Goal: Information Seeking & Learning: Learn about a topic

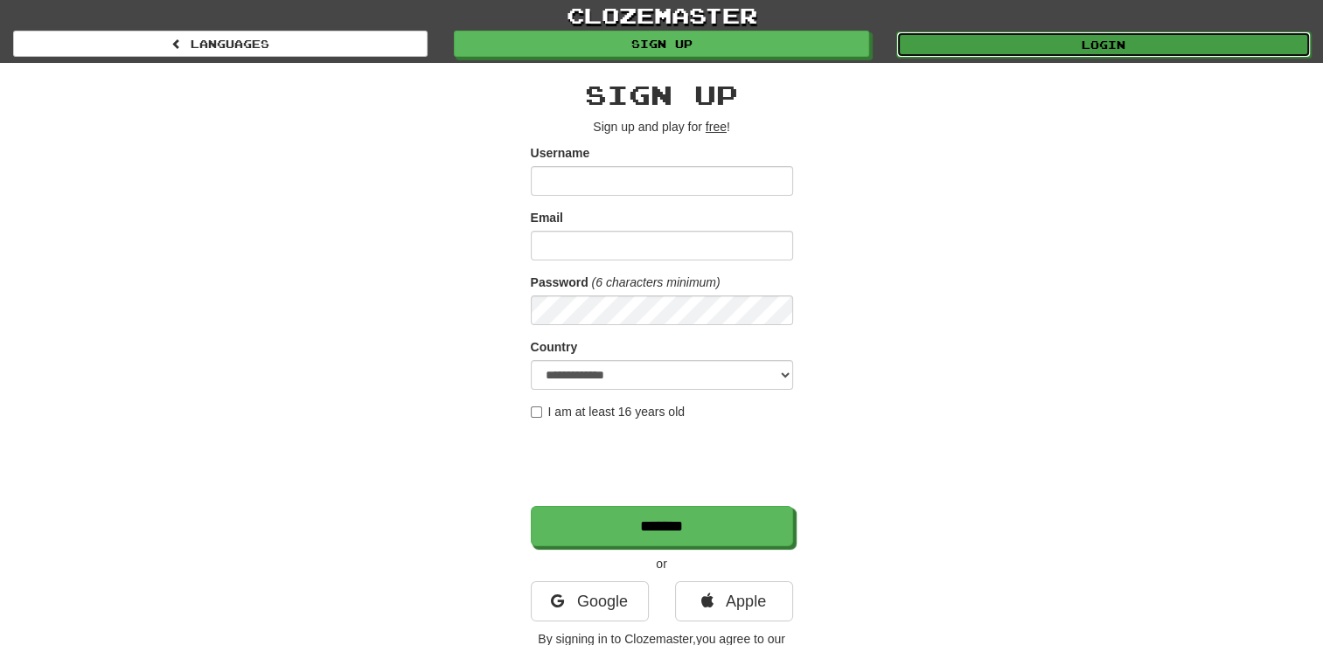
click at [1158, 47] on link "Login" at bounding box center [1103, 44] width 415 height 26
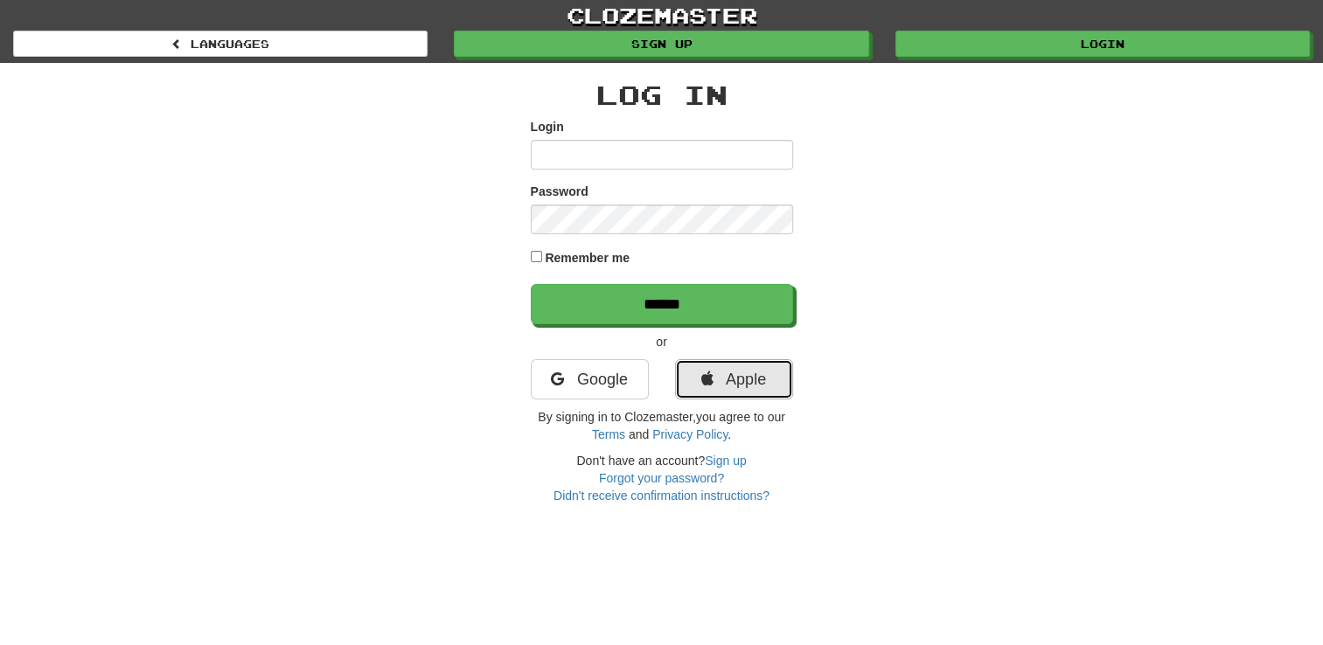
click at [716, 378] on link "Apple" at bounding box center [734, 379] width 118 height 40
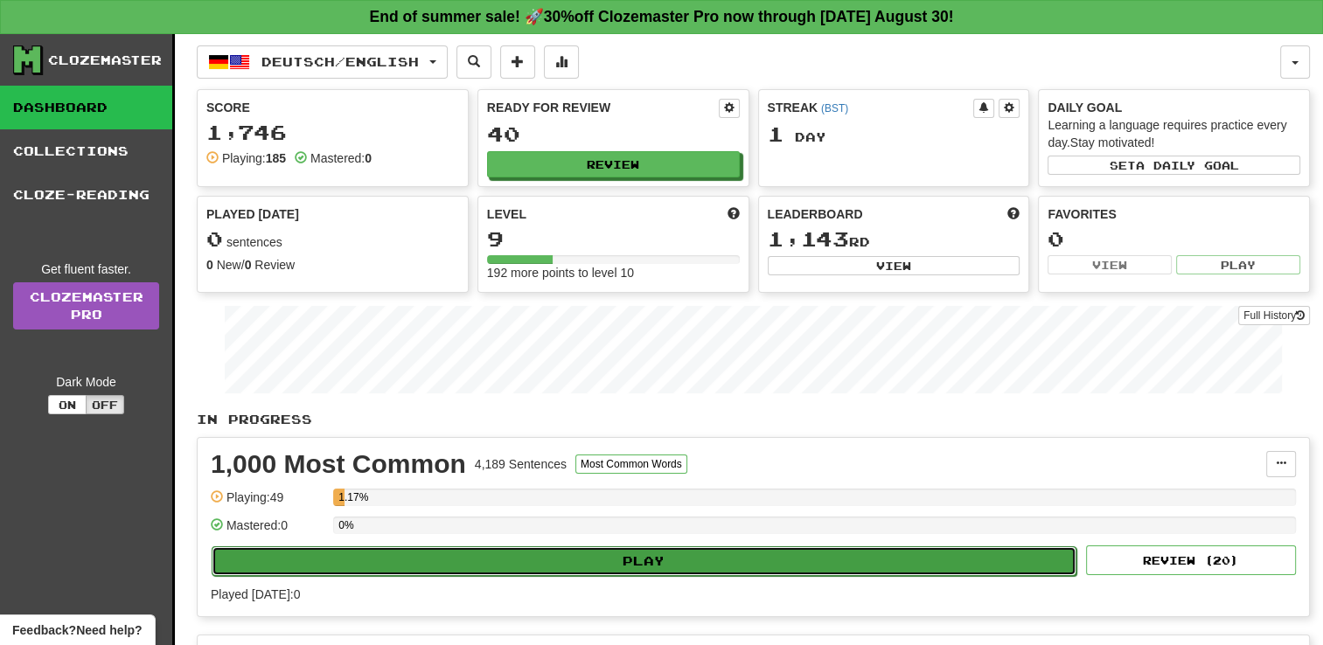
click at [774, 561] on button "Play" at bounding box center [644, 562] width 865 height 30
select select "**"
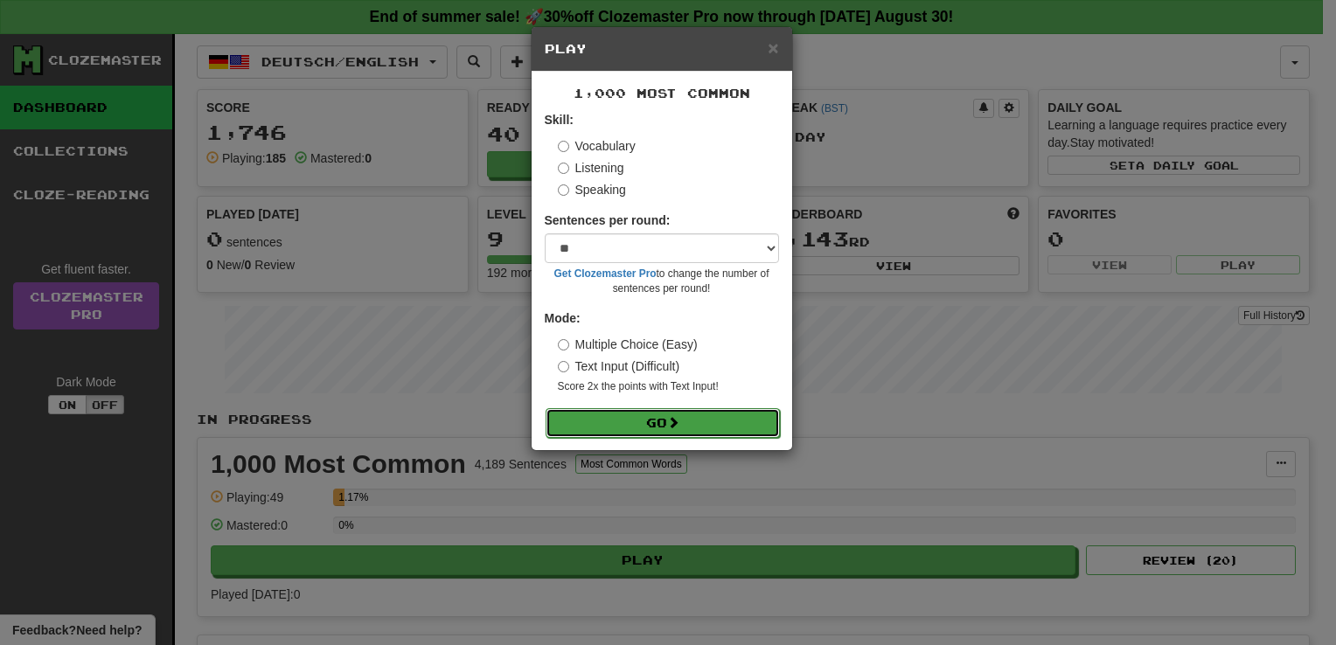
click at [661, 423] on button "Go" at bounding box center [663, 423] width 234 height 30
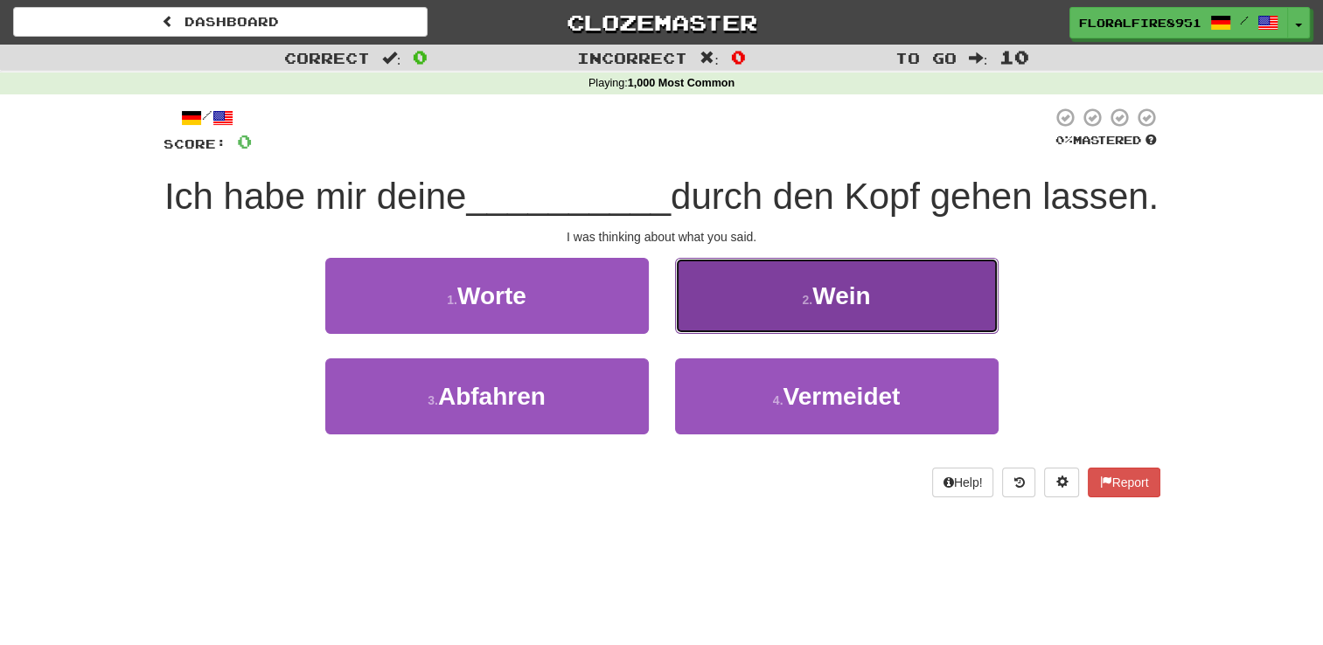
click at [769, 333] on button "2 . Wein" at bounding box center [837, 296] width 324 height 76
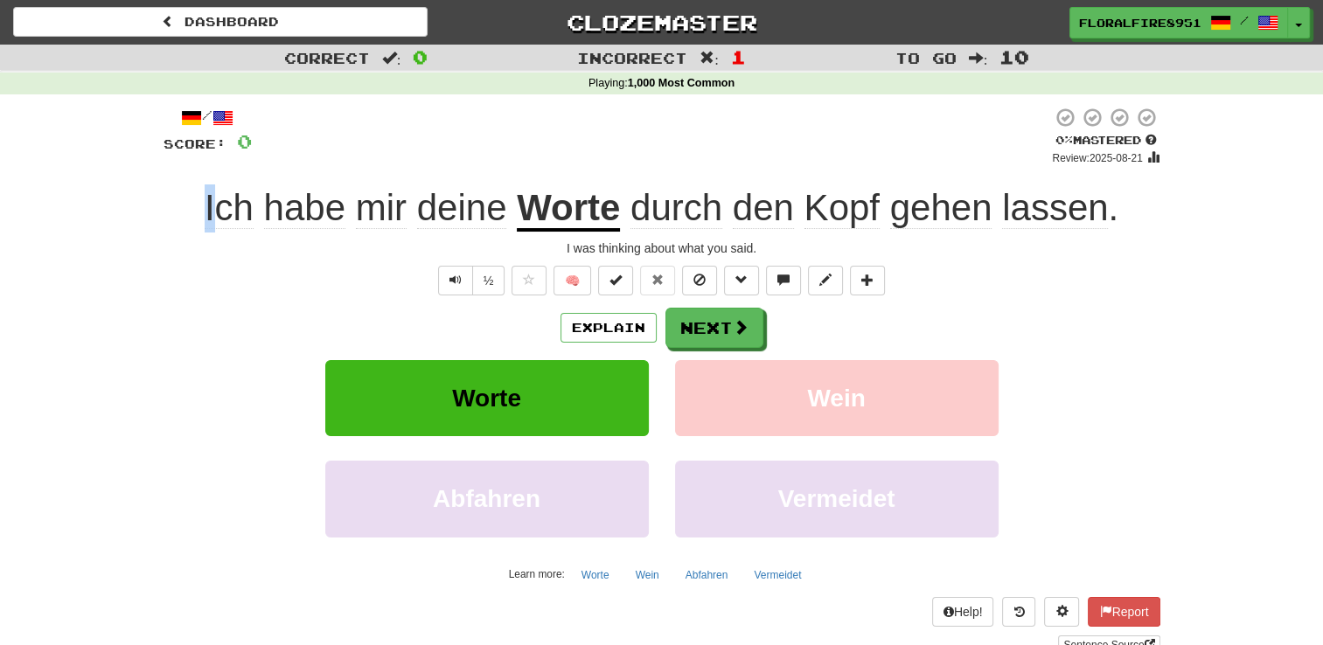
drag, startPoint x: 200, startPoint y: 199, endPoint x: 219, endPoint y: 204, distance: 18.9
click at [219, 204] on div "Ich habe mir deine Worte durch den Kopf gehen lassen ." at bounding box center [662, 209] width 997 height 48
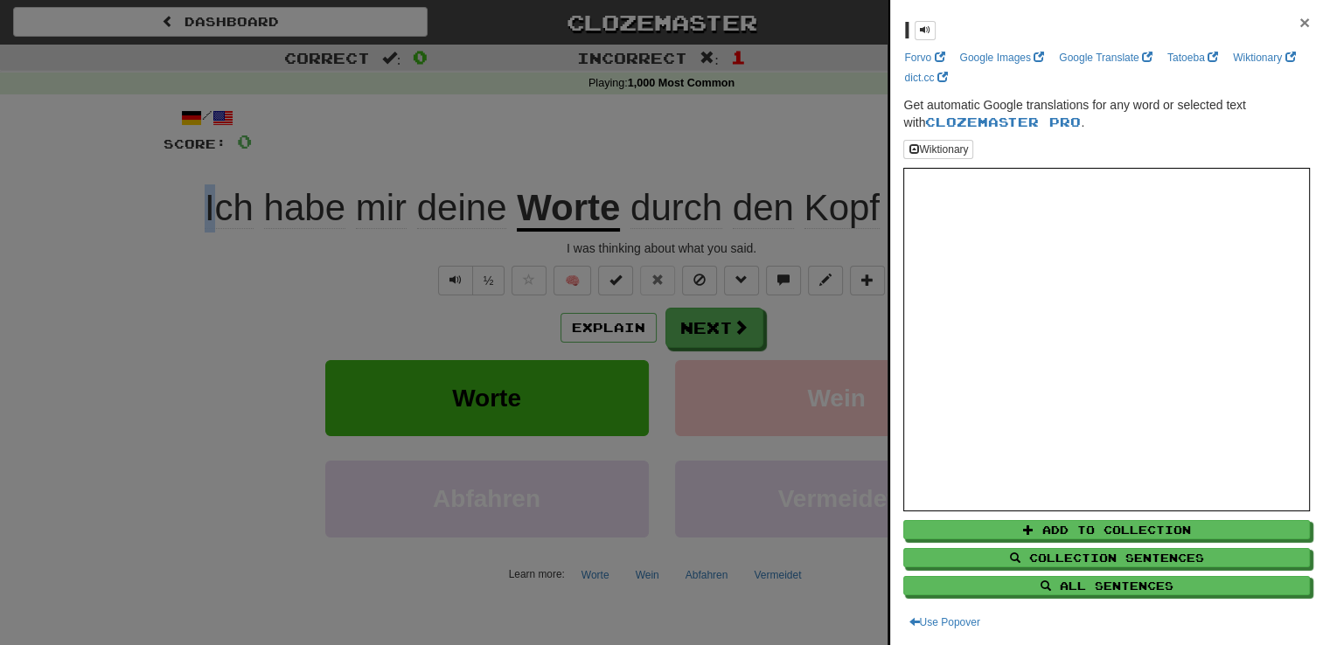
click at [1300, 23] on span "×" at bounding box center [1305, 22] width 10 height 20
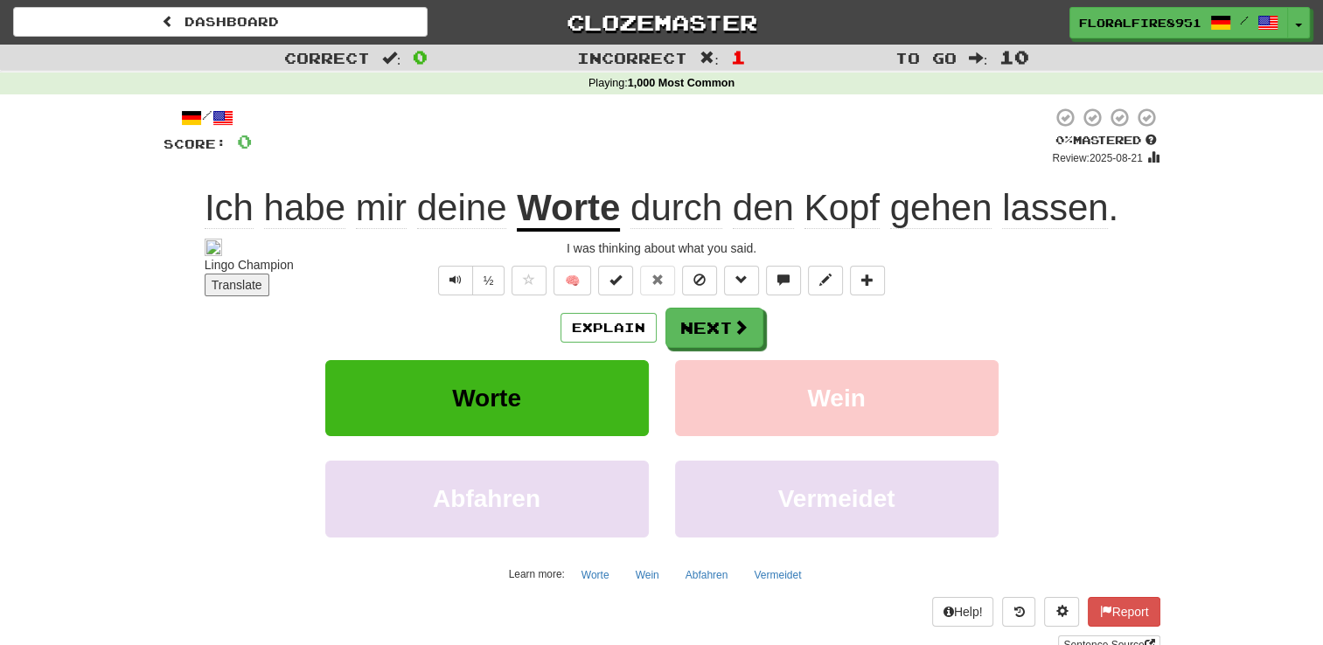
click at [197, 192] on div "Ich habe mir deine Worte durch den Kopf gehen lassen ." at bounding box center [662, 209] width 997 height 48
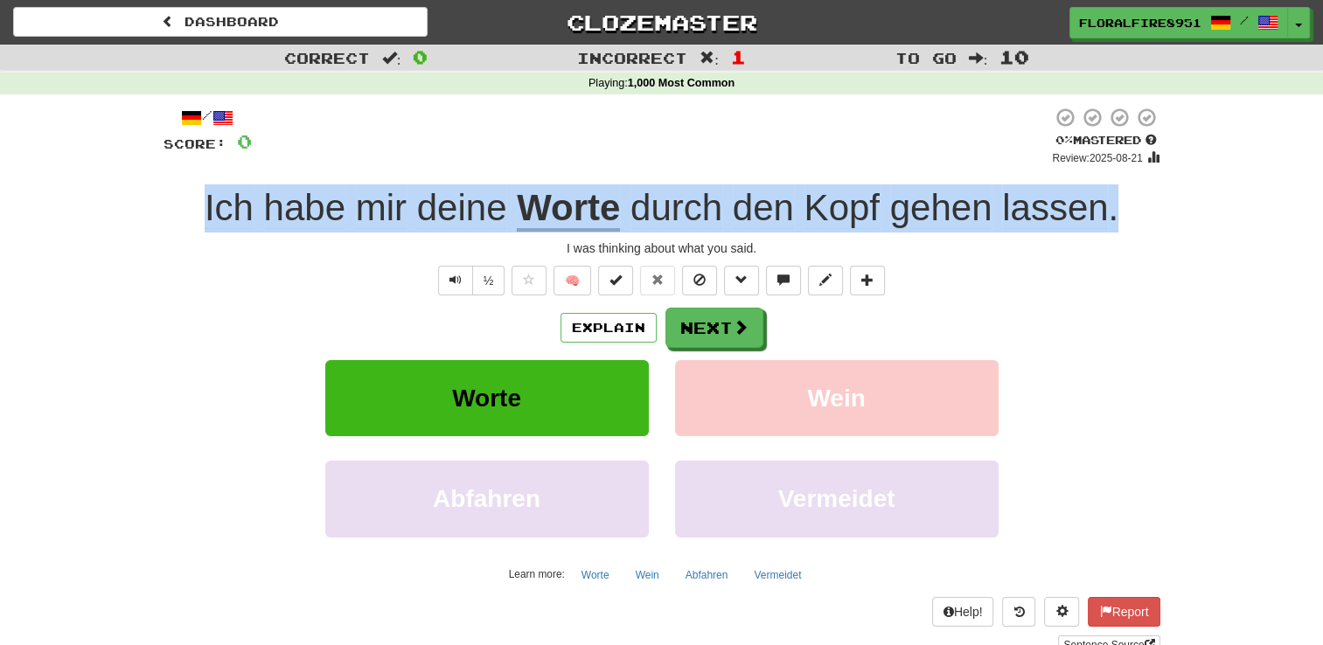
drag, startPoint x: 187, startPoint y: 205, endPoint x: 1146, endPoint y: 200, distance: 958.5
click at [1146, 200] on div "Ich habe mir deine Worte durch den Kopf gehen lassen ." at bounding box center [662, 209] width 997 height 48
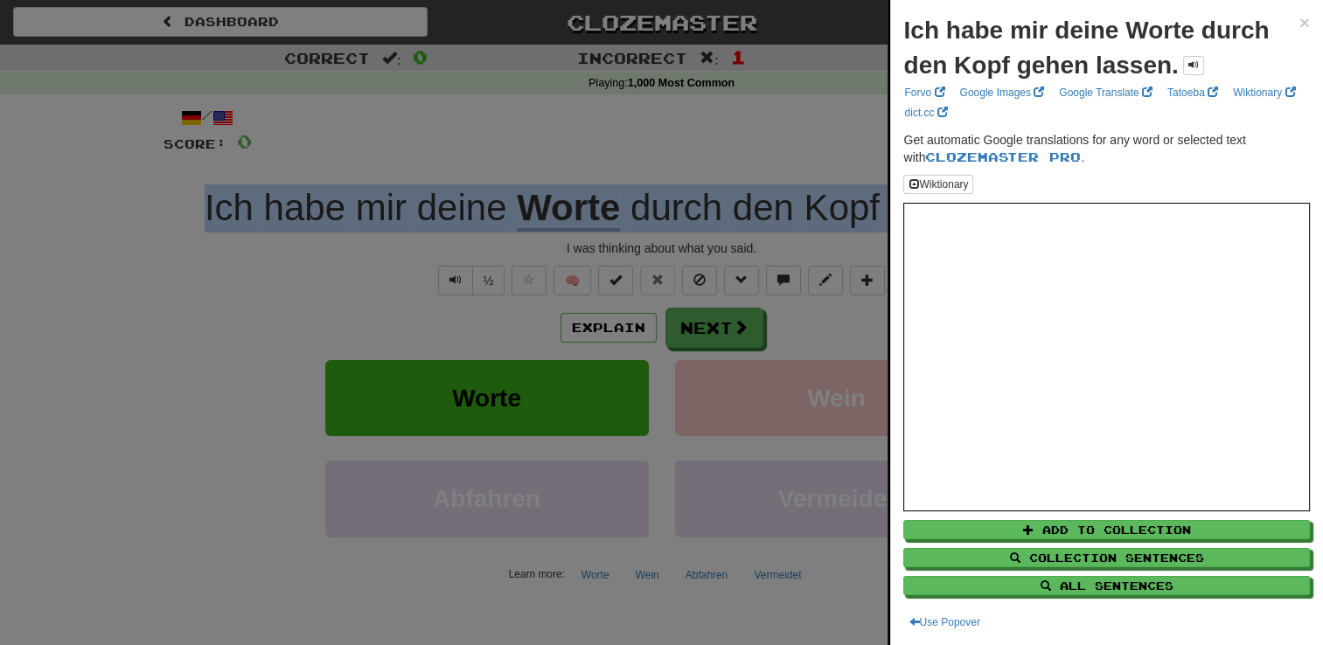
copy div "Ich habe mir deine Worte durch den Kopf gehen lassen ."
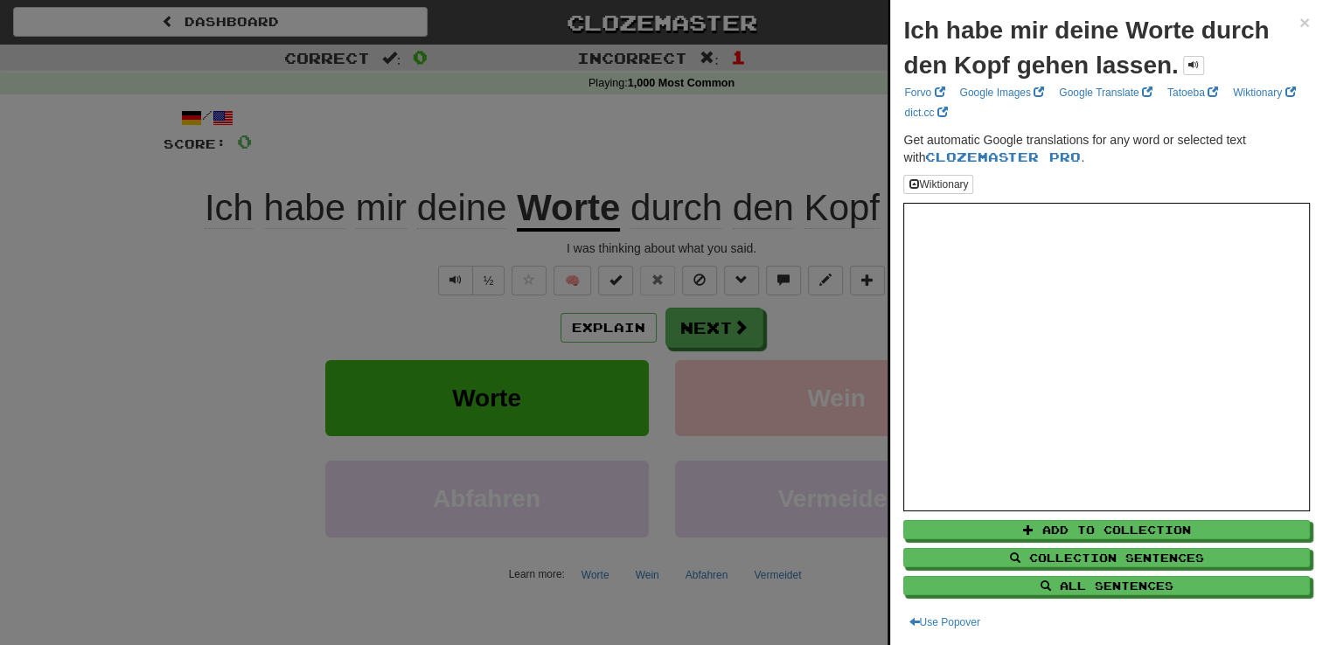
click at [289, 318] on div at bounding box center [661, 322] width 1323 height 645
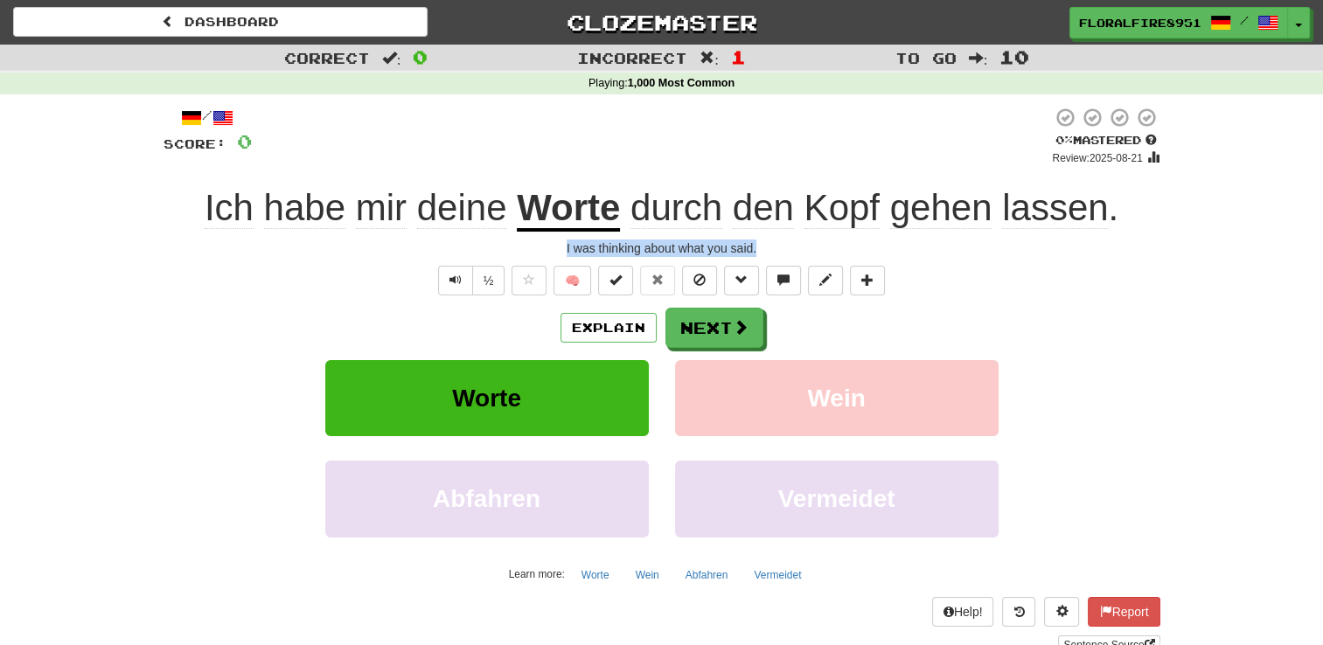
drag, startPoint x: 549, startPoint y: 244, endPoint x: 781, endPoint y: 256, distance: 232.1
click at [781, 256] on div "I was thinking about what you said." at bounding box center [662, 248] width 997 height 17
copy div "I was thinking about what you said."
click at [67, 520] on div "Correct : 0 Incorrect : 1 To go : 10 Playing : 1,000 Most Common / Score: 0 0 %…" at bounding box center [661, 362] width 1323 height 635
click at [728, 324] on button "Next" at bounding box center [715, 329] width 98 height 40
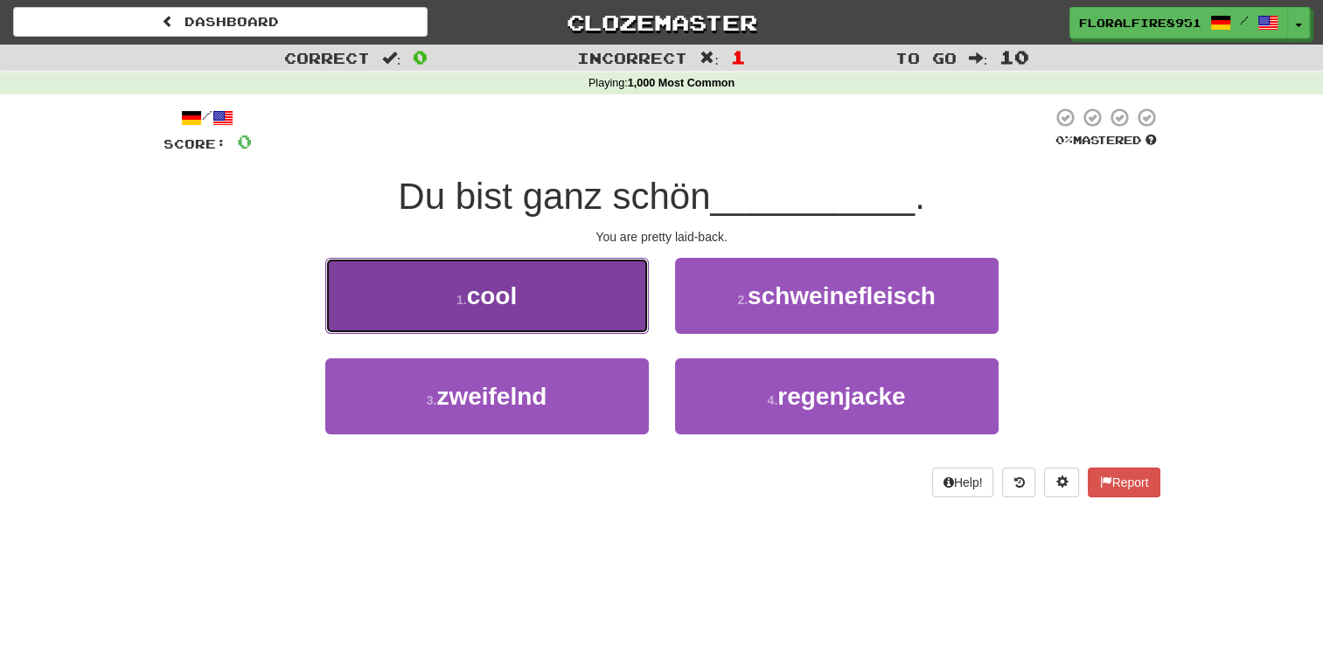
click at [572, 310] on button "1 . cool" at bounding box center [487, 296] width 324 height 76
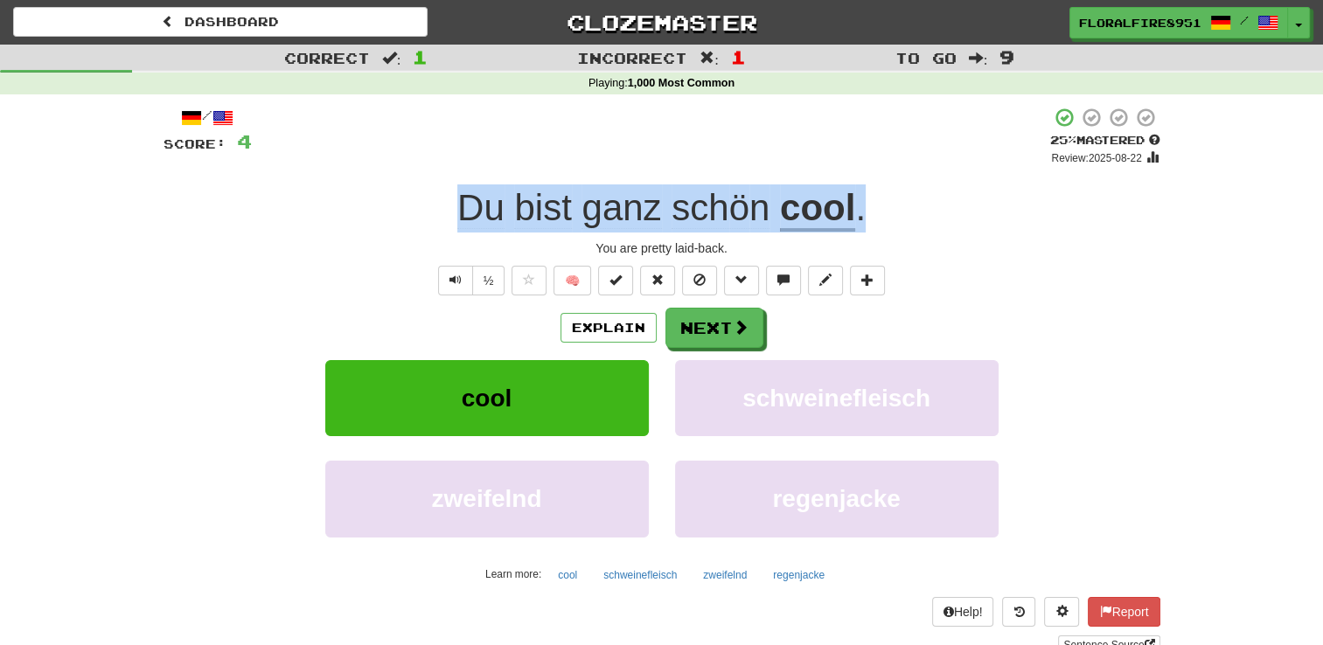
drag, startPoint x: 876, startPoint y: 210, endPoint x: 432, endPoint y: 187, distance: 444.8
click at [432, 187] on div "Du bist ganz sch ö n cool ." at bounding box center [662, 209] width 997 height 48
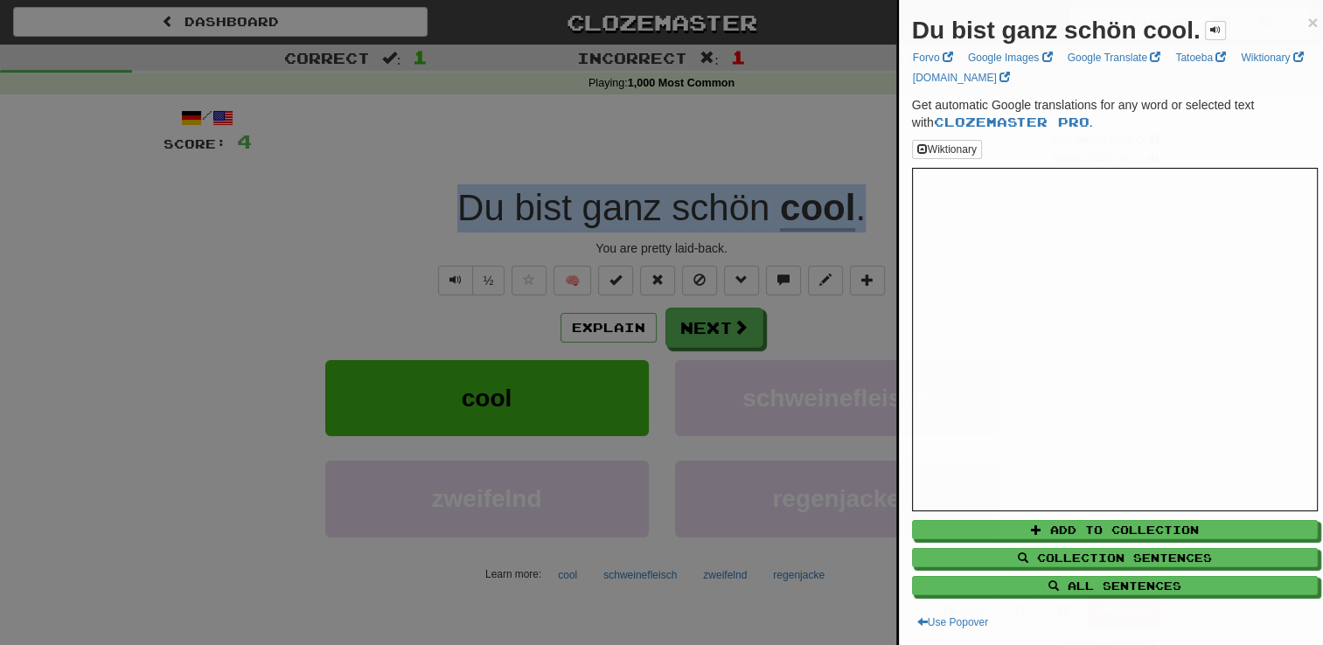
copy div "Du bist ganz sch ö n cool ."
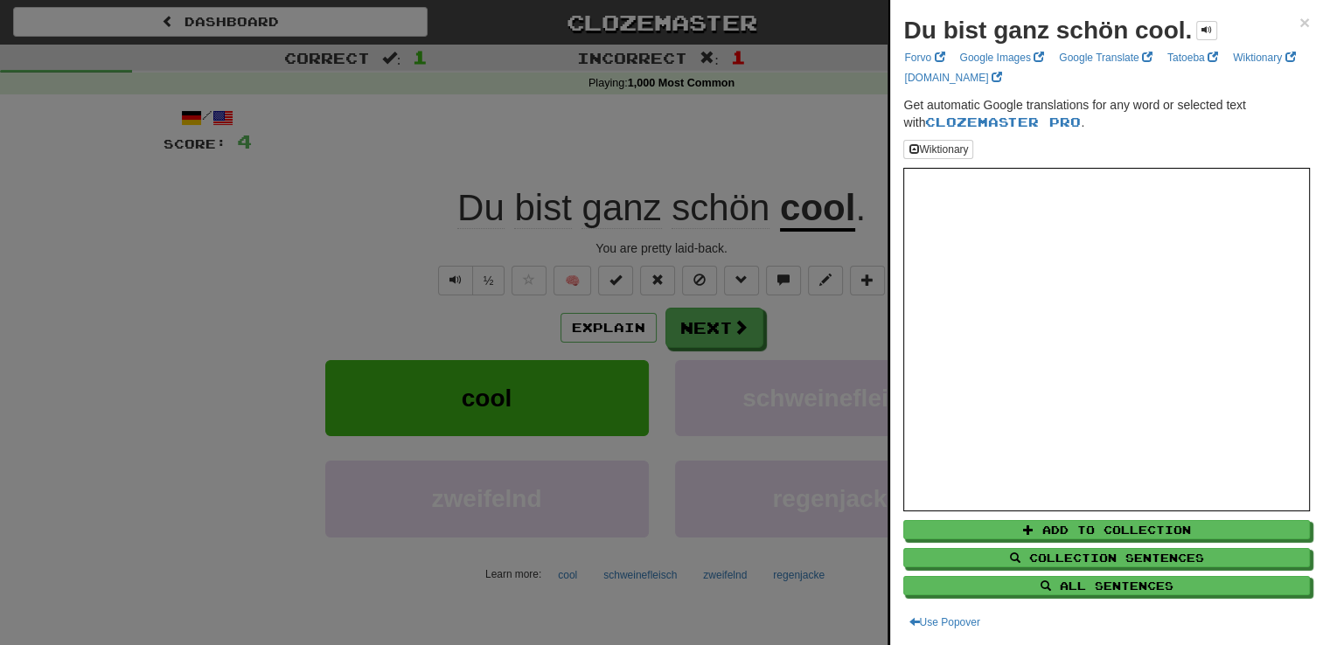
click at [292, 167] on div at bounding box center [661, 322] width 1323 height 645
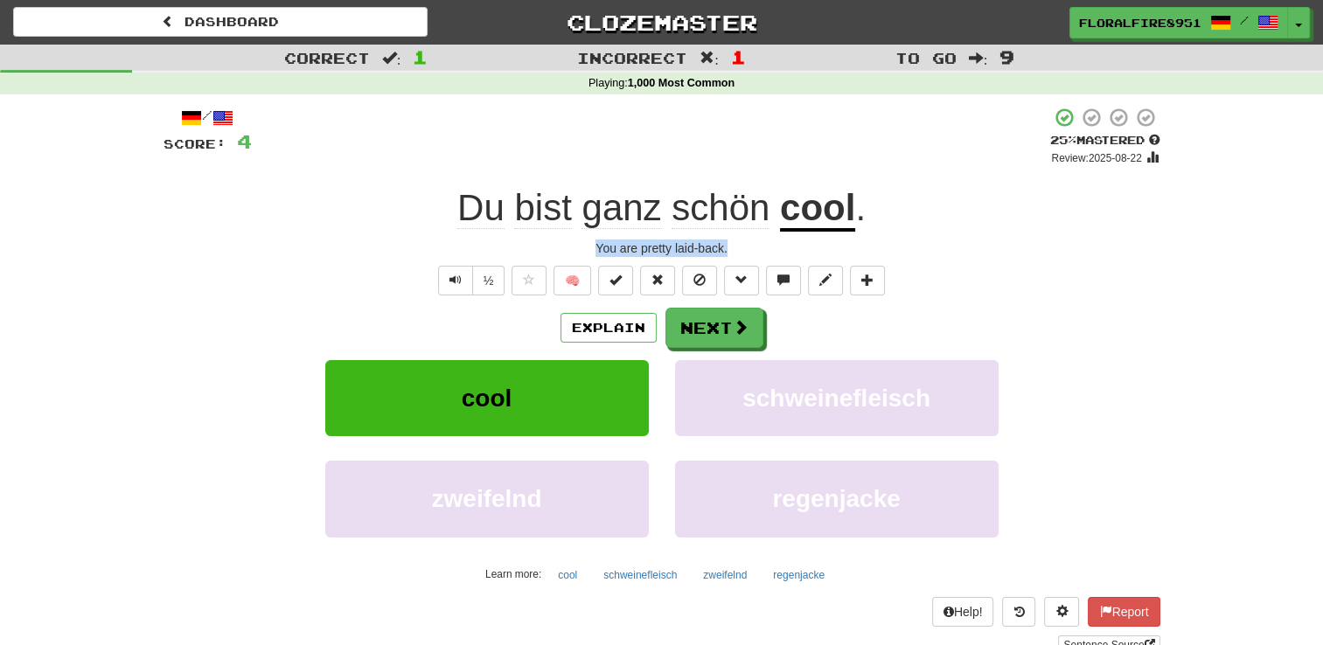
drag, startPoint x: 748, startPoint y: 245, endPoint x: 577, endPoint y: 243, distance: 170.5
click at [577, 243] on div "You are pretty laid - back ." at bounding box center [662, 248] width 997 height 17
copy div "You are pretty laid - back ."
click at [135, 445] on div "Correct : 1 Incorrect : 1 To go : 9 Playing : 1,000 Most Common / Score: 4 + 4 …" at bounding box center [661, 362] width 1323 height 635
click at [699, 327] on button "Next" at bounding box center [715, 329] width 98 height 40
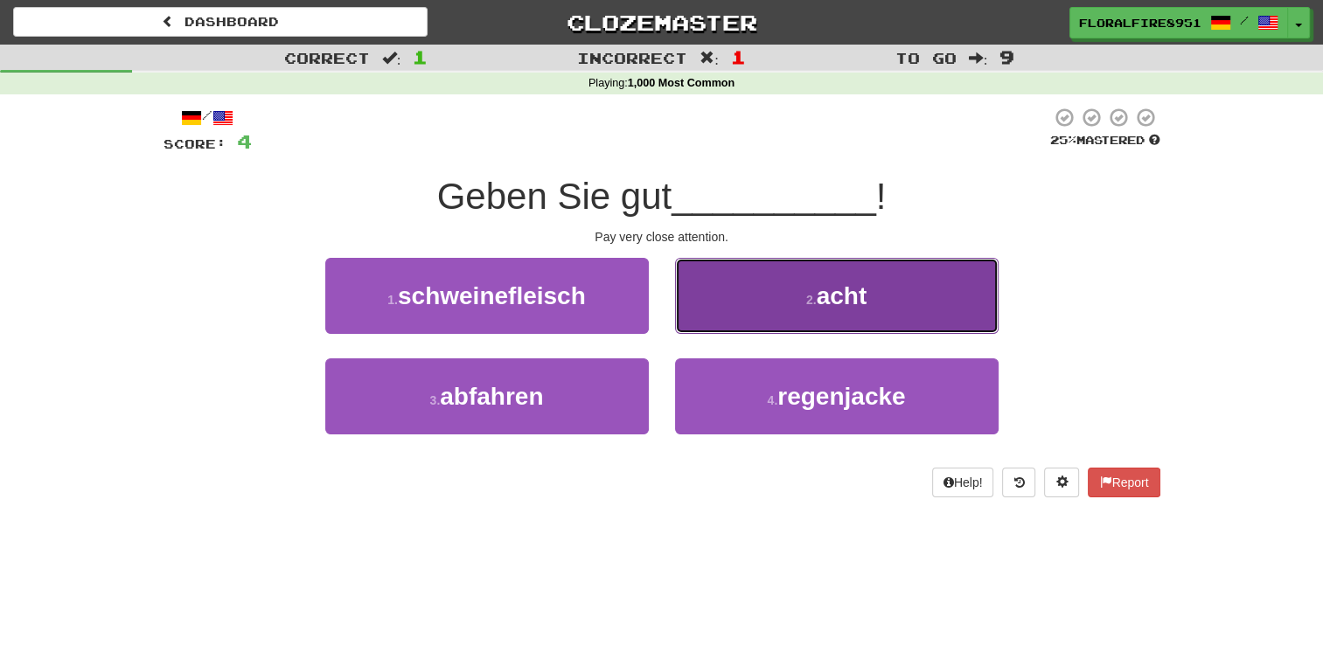
click at [909, 300] on button "2 . acht" at bounding box center [837, 296] width 324 height 76
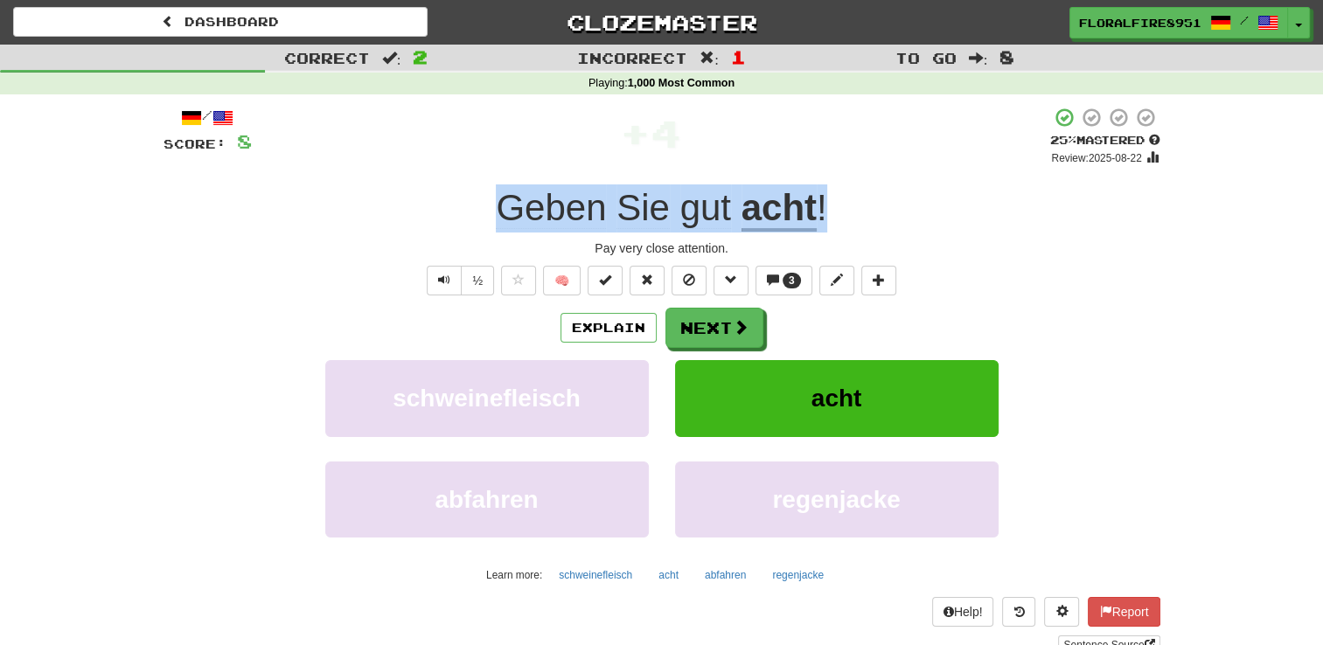
drag, startPoint x: 847, startPoint y: 203, endPoint x: 378, endPoint y: 222, distance: 470.0
click at [378, 222] on div "Geben Sie gut acht !" at bounding box center [662, 209] width 997 height 48
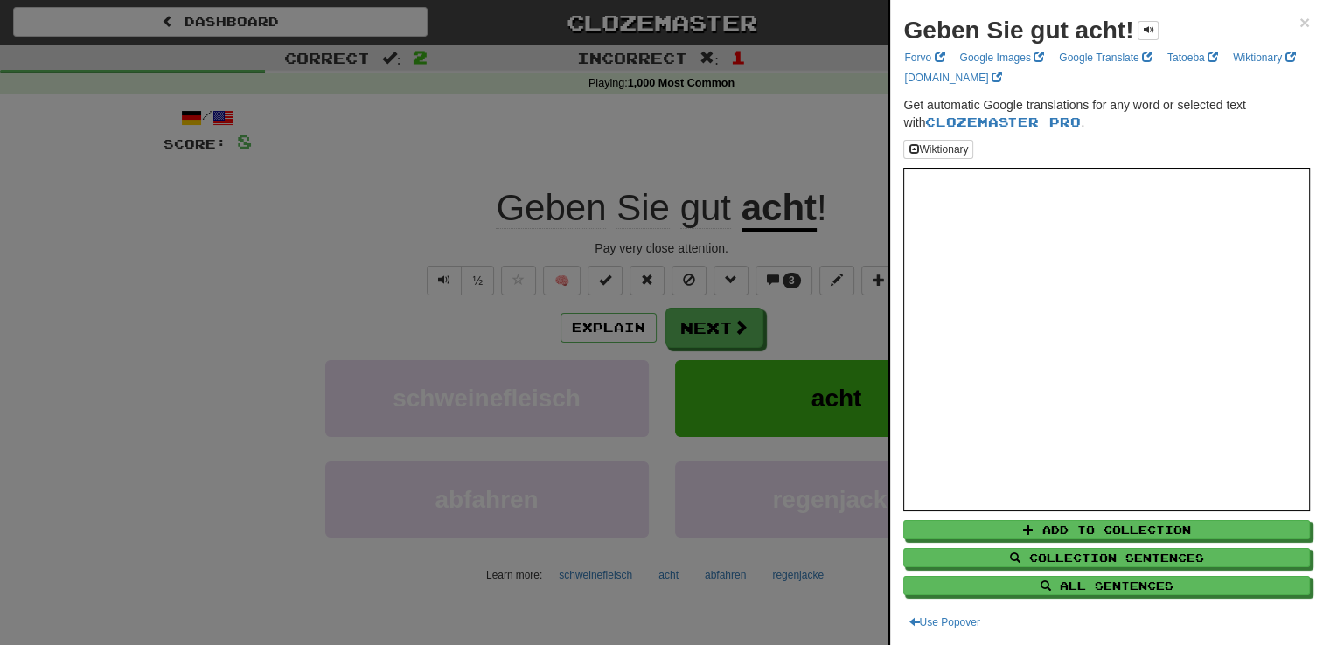
click at [695, 327] on div at bounding box center [661, 322] width 1323 height 645
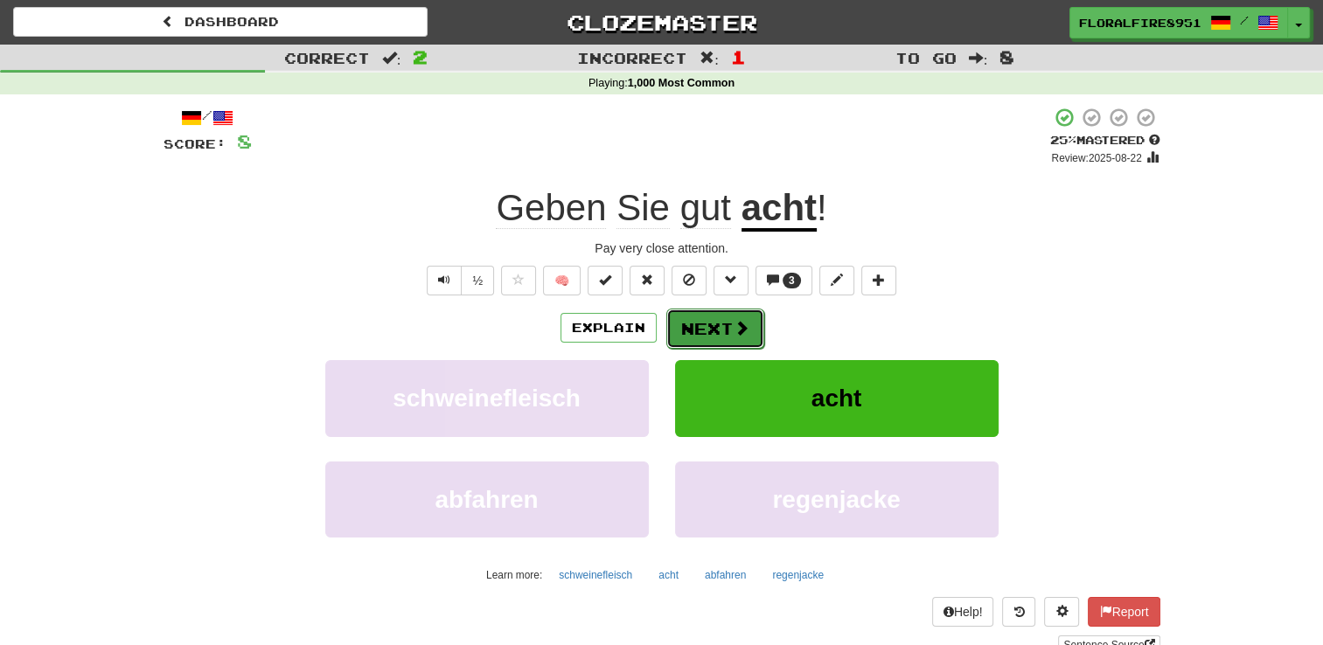
click at [725, 331] on button "Next" at bounding box center [715, 329] width 98 height 40
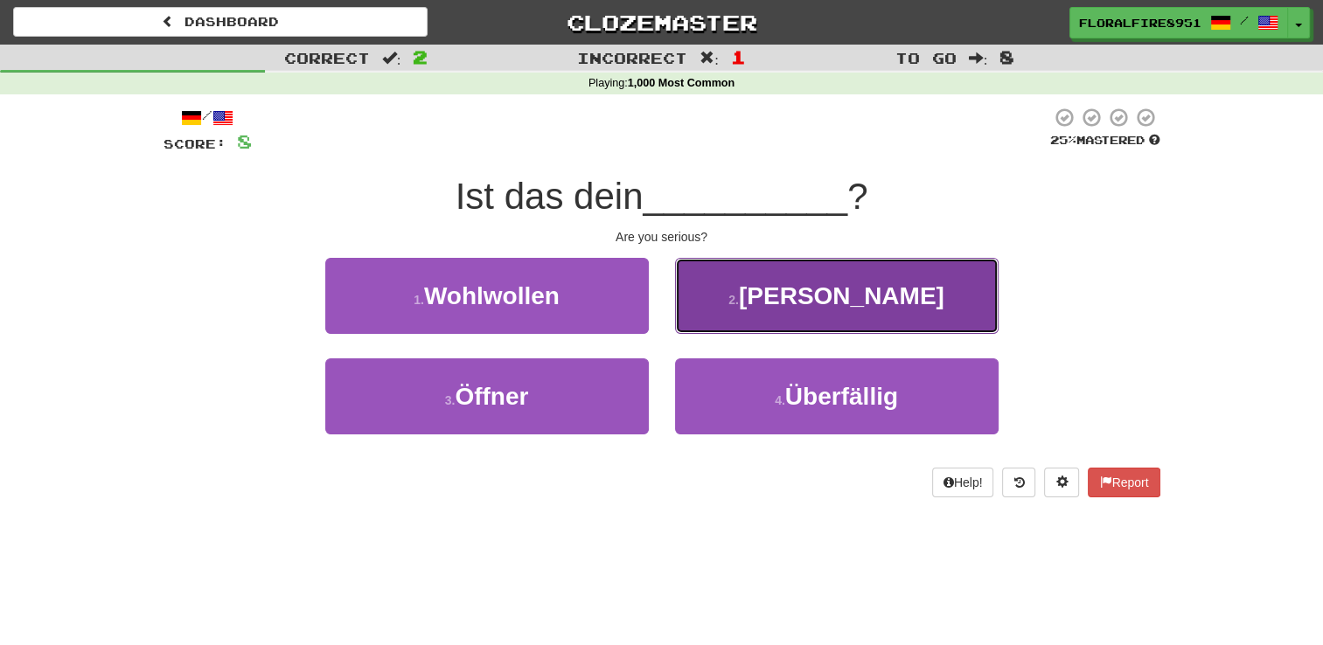
click at [812, 291] on span "[PERSON_NAME]" at bounding box center [842, 295] width 206 height 27
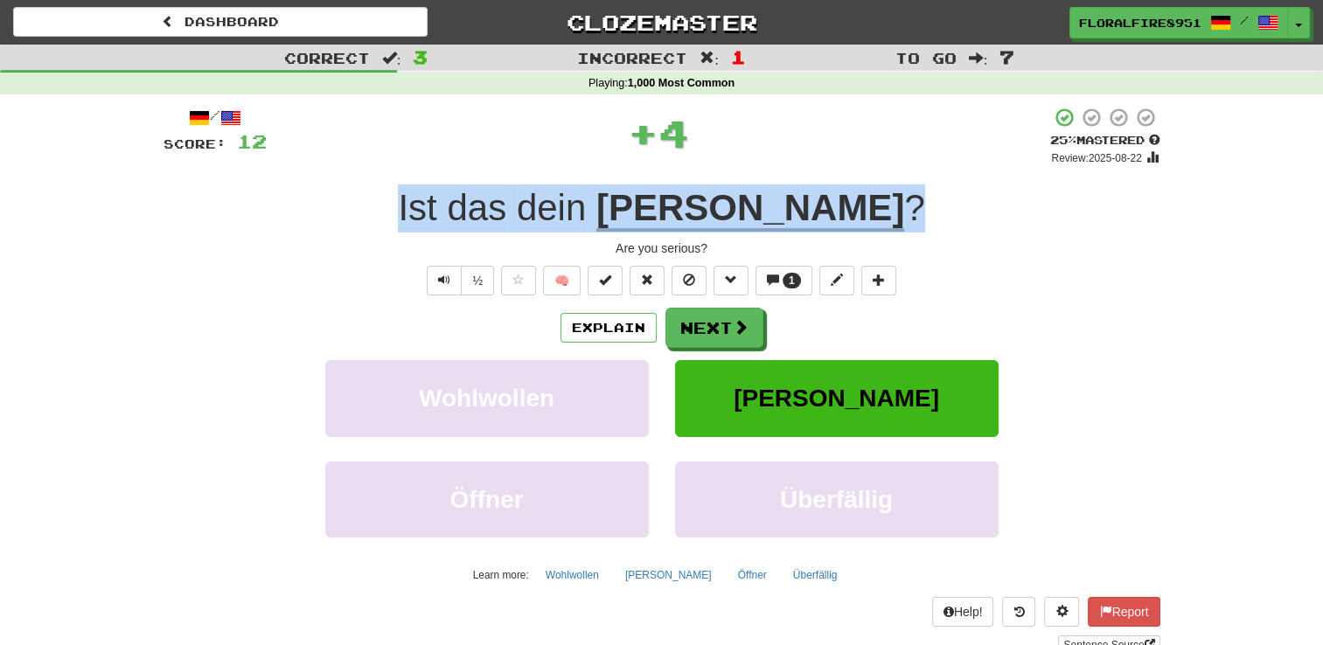
drag, startPoint x: 832, startPoint y: 192, endPoint x: 463, endPoint y: 179, distance: 368.4
click at [463, 179] on div "/ Score: 12 + 4 25 % Mastered Review : [DATE] Ist das dein Ernst ? Are you seri…" at bounding box center [662, 381] width 997 height 548
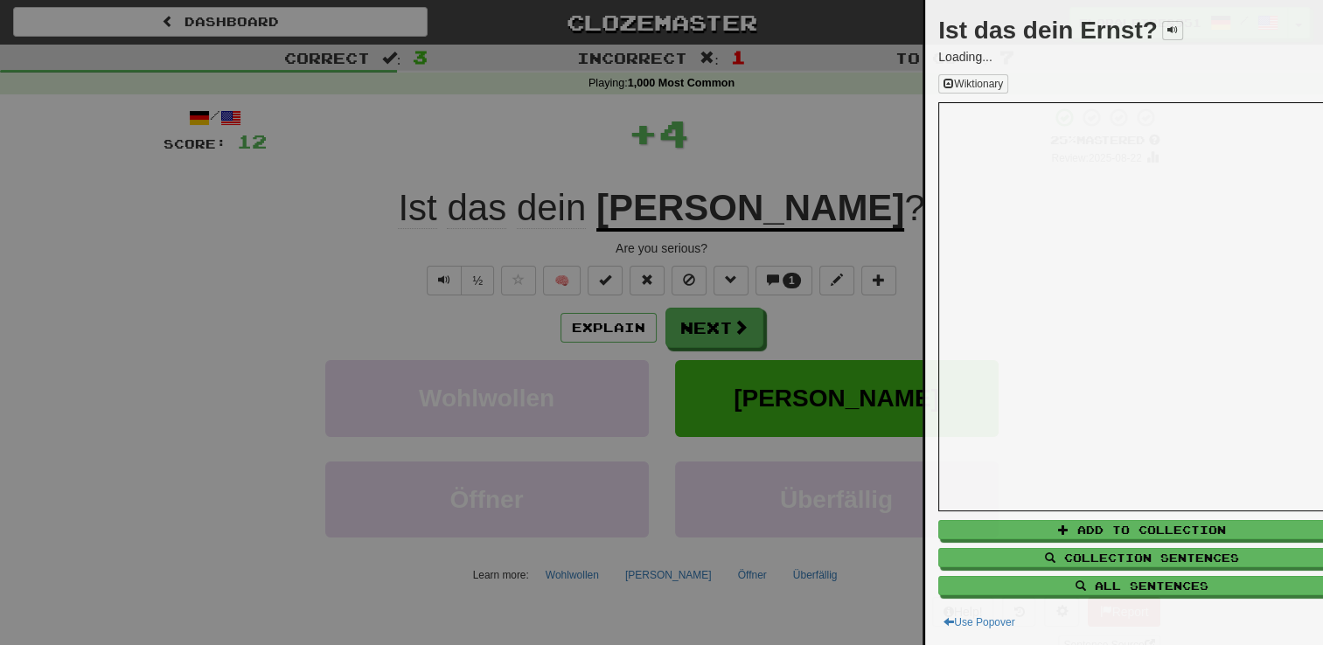
click at [463, 179] on div at bounding box center [661, 322] width 1323 height 645
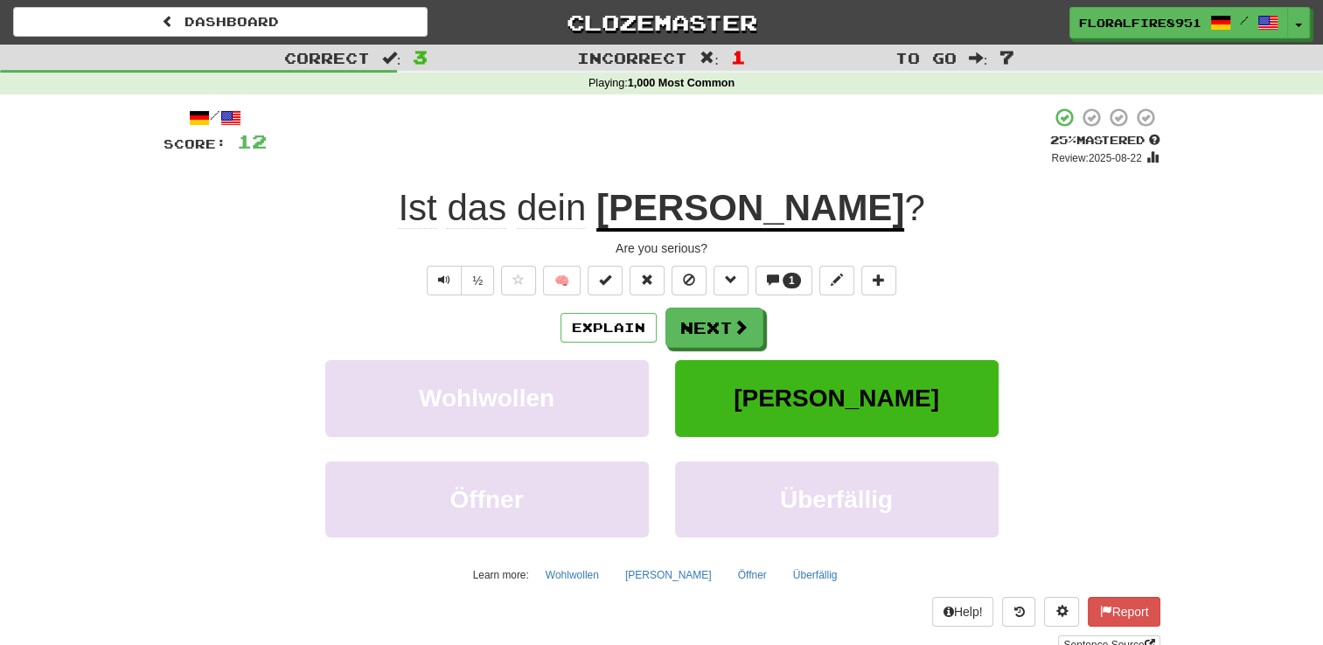
click at [537, 178] on div "/ Score: 12 + 4 25 % Mastered Review : [DATE] Ist das dein Ernst ? Are you seri…" at bounding box center [662, 381] width 997 height 548
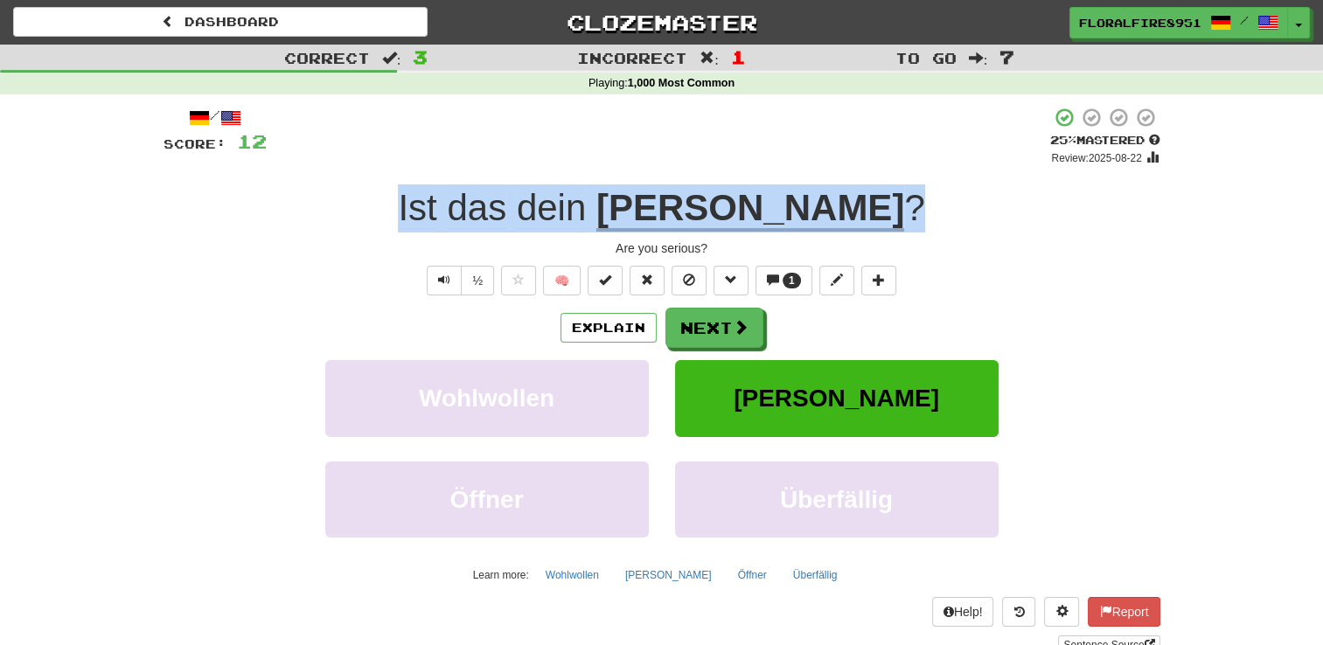
drag, startPoint x: 834, startPoint y: 199, endPoint x: 504, endPoint y: 208, distance: 330.7
click at [504, 208] on div "Ist das dein Ernst ?" at bounding box center [662, 209] width 997 height 48
copy div "Ist das dein Ernst ?"
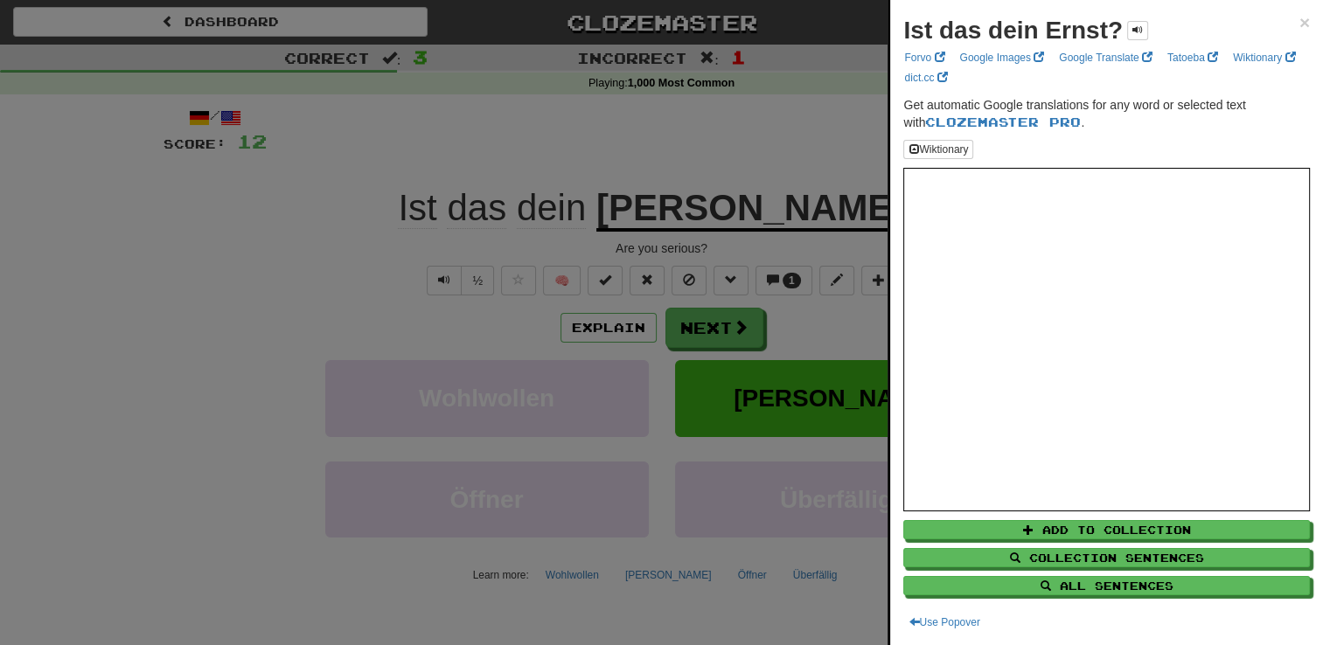
click at [420, 135] on div at bounding box center [661, 322] width 1323 height 645
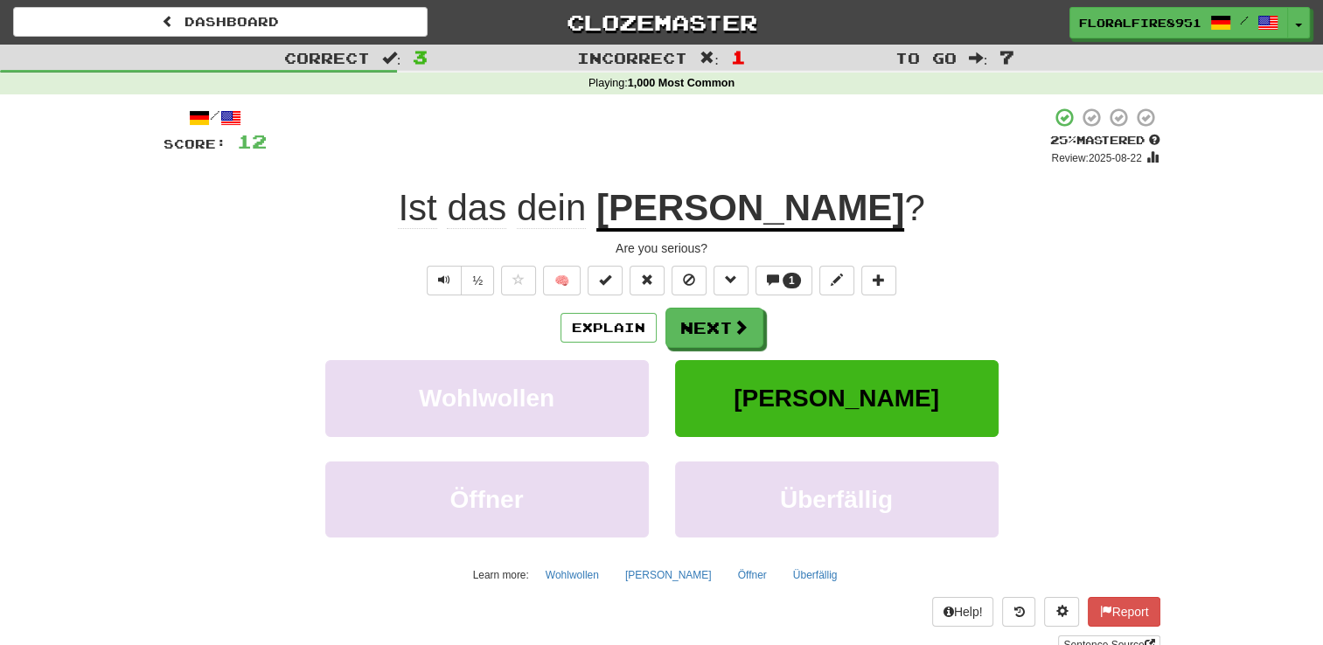
drag, startPoint x: 722, startPoint y: 250, endPoint x: 584, endPoint y: 258, distance: 138.4
click at [584, 258] on div "/ Score: 12 + 4 25 % Mastered Review : [DATE] Ist das dein Ernst ? Are you seri…" at bounding box center [662, 381] width 997 height 548
drag, startPoint x: 584, startPoint y: 258, endPoint x: 714, endPoint y: 256, distance: 129.4
click at [714, 256] on div "Are you serious?" at bounding box center [662, 248] width 997 height 17
copy div "Are you serious?"
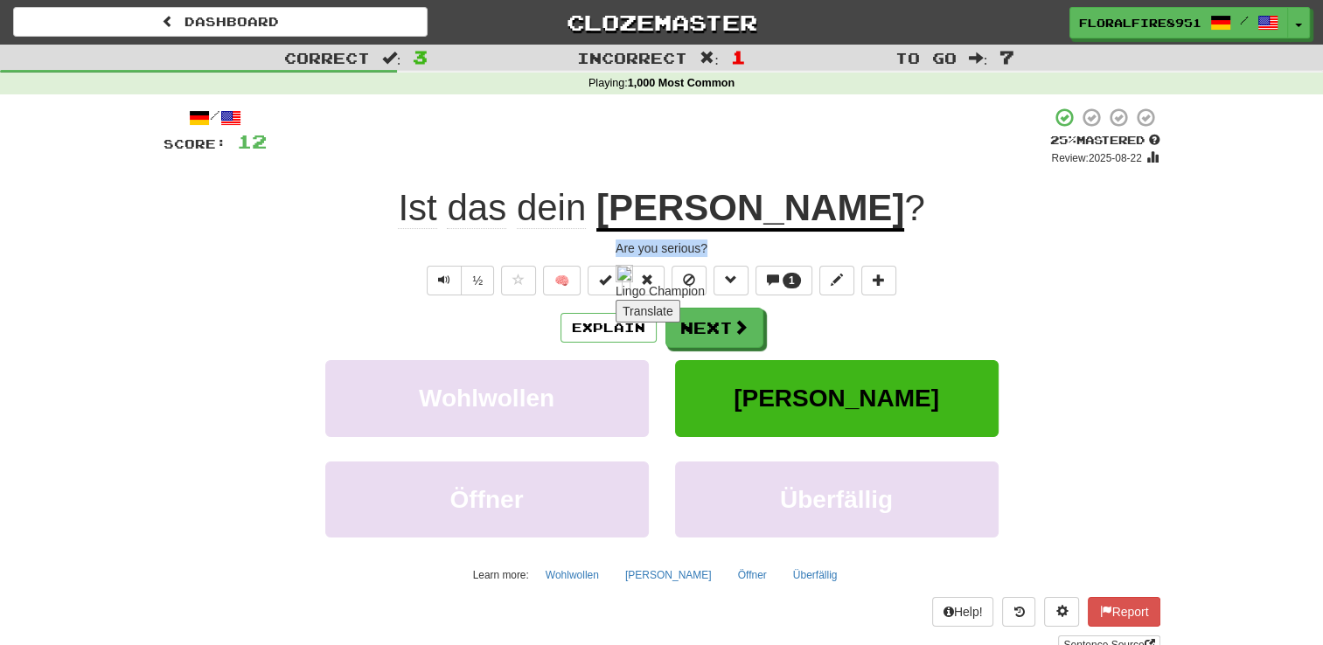
click at [240, 253] on div "Are you serious?" at bounding box center [662, 248] width 997 height 17
click at [1056, 292] on div "½ 🧠 1" at bounding box center [662, 281] width 997 height 30
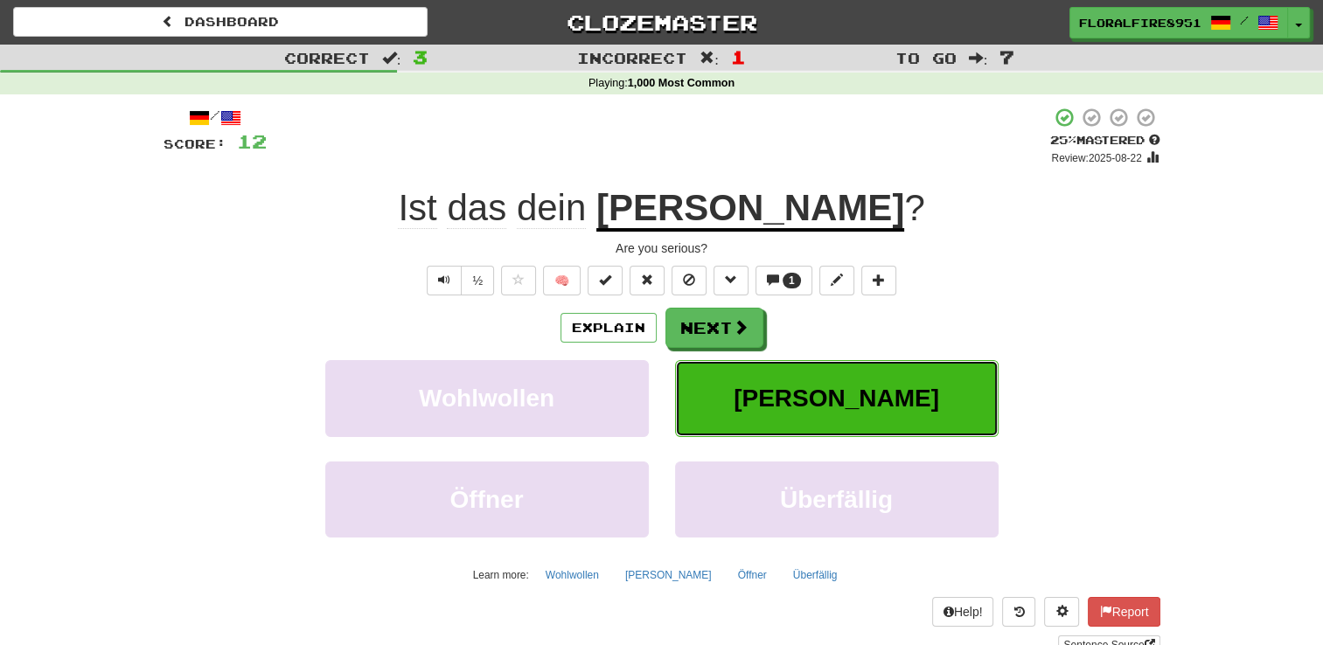
click at [851, 393] on span "[PERSON_NAME]" at bounding box center [837, 398] width 206 height 27
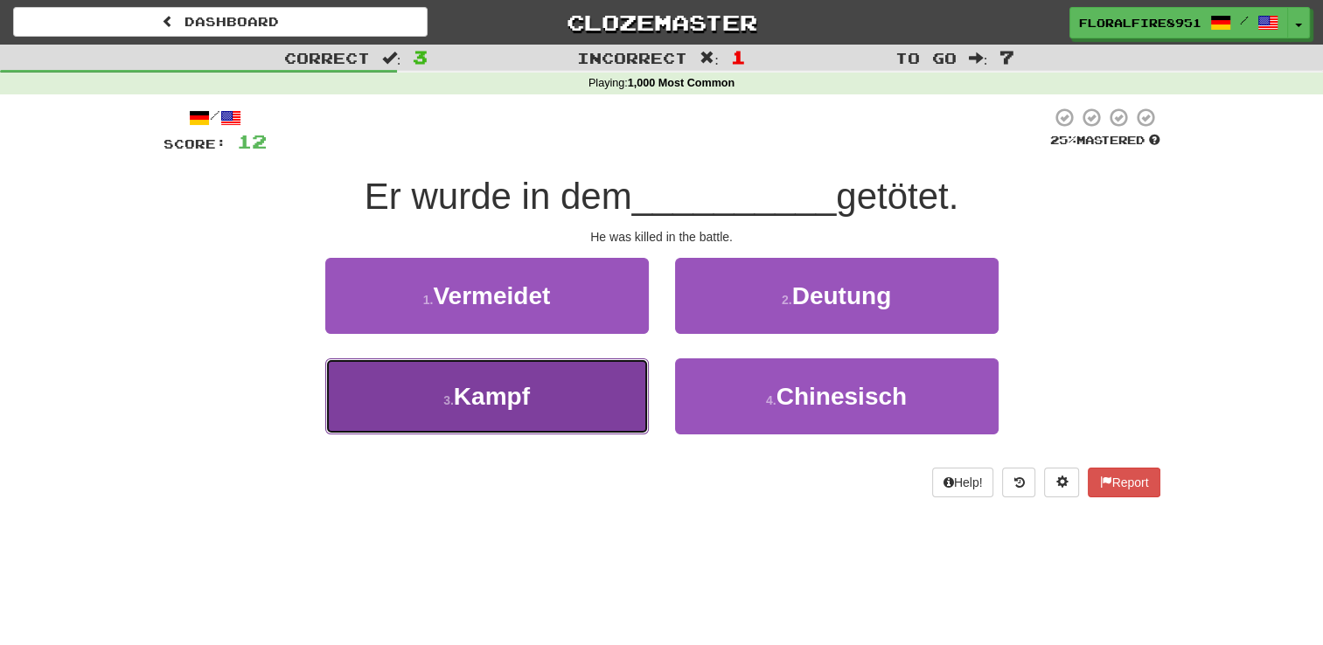
click at [537, 385] on button "3 . Kampf" at bounding box center [487, 397] width 324 height 76
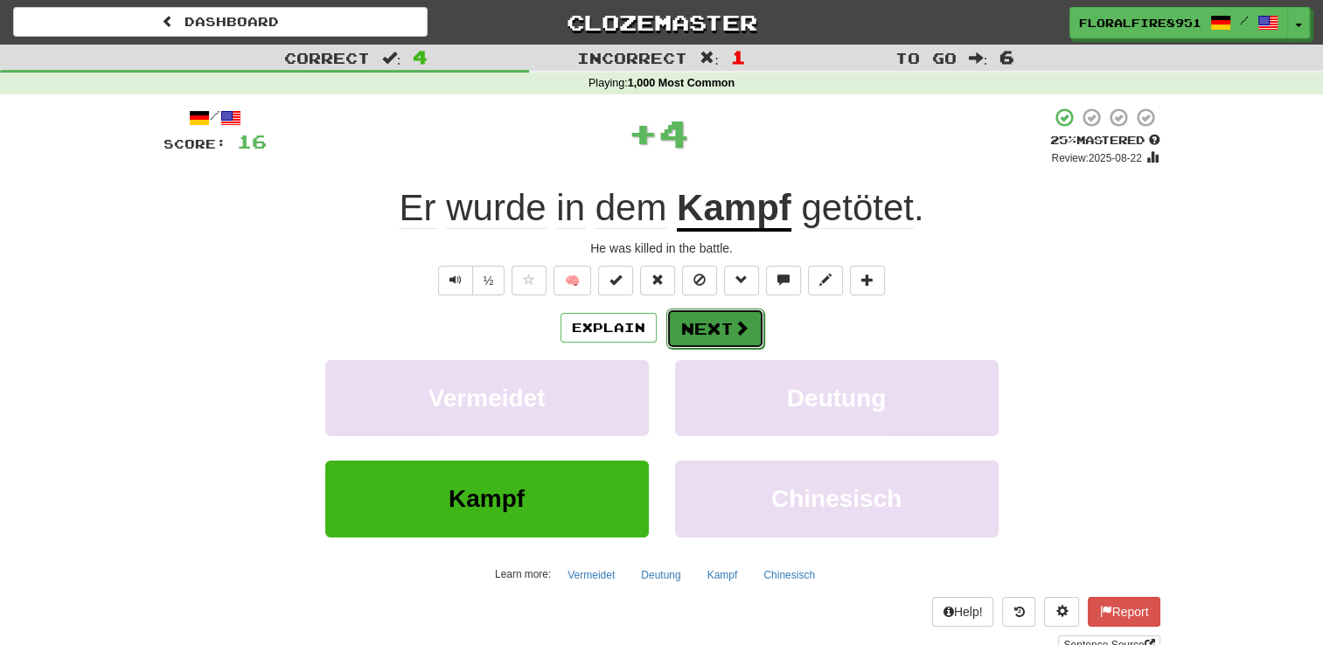
click at [728, 330] on button "Next" at bounding box center [715, 329] width 98 height 40
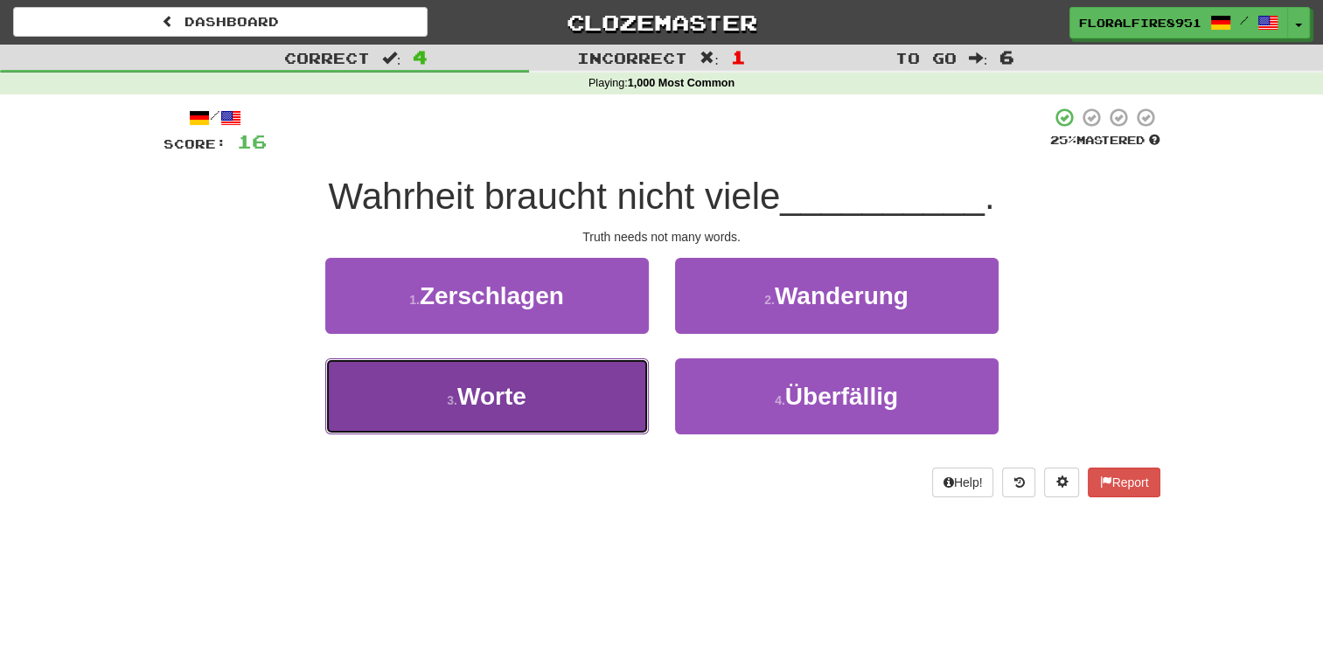
click at [499, 429] on button "3 . Worte" at bounding box center [487, 397] width 324 height 76
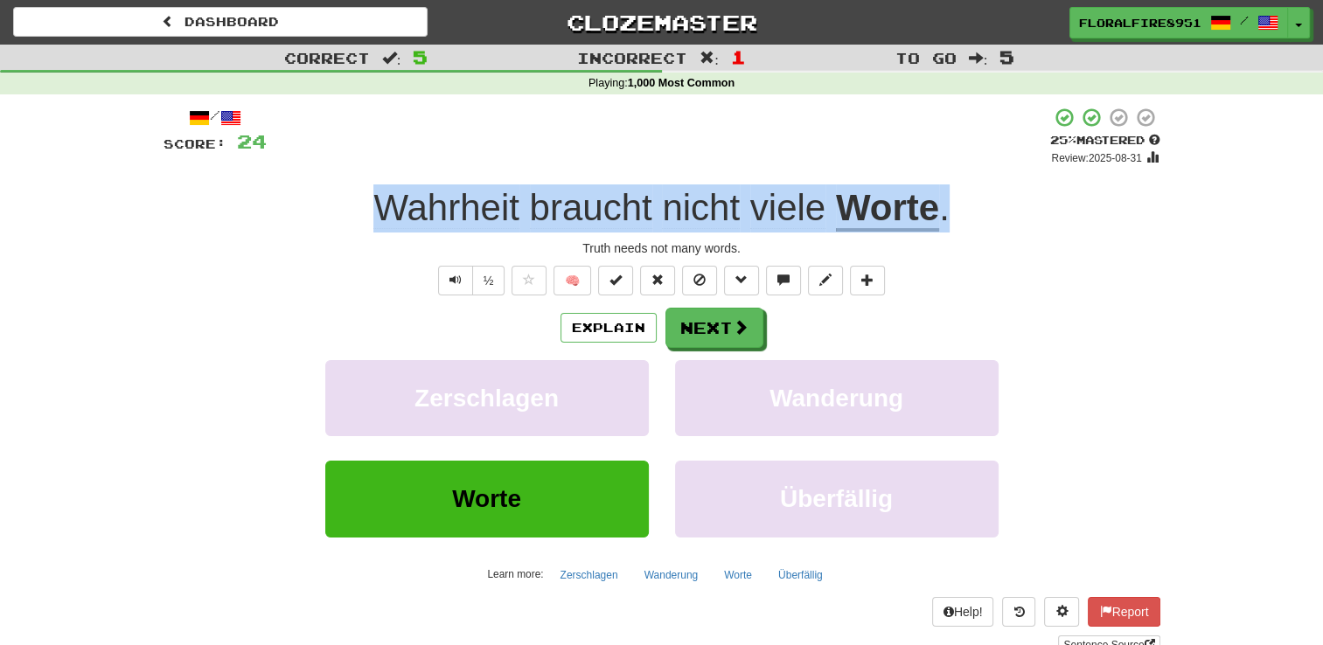
drag, startPoint x: 339, startPoint y: 204, endPoint x: 996, endPoint y: 188, distance: 656.9
click at [996, 188] on div "Wahrheit braucht nicht viele Worte ." at bounding box center [662, 209] width 997 height 48
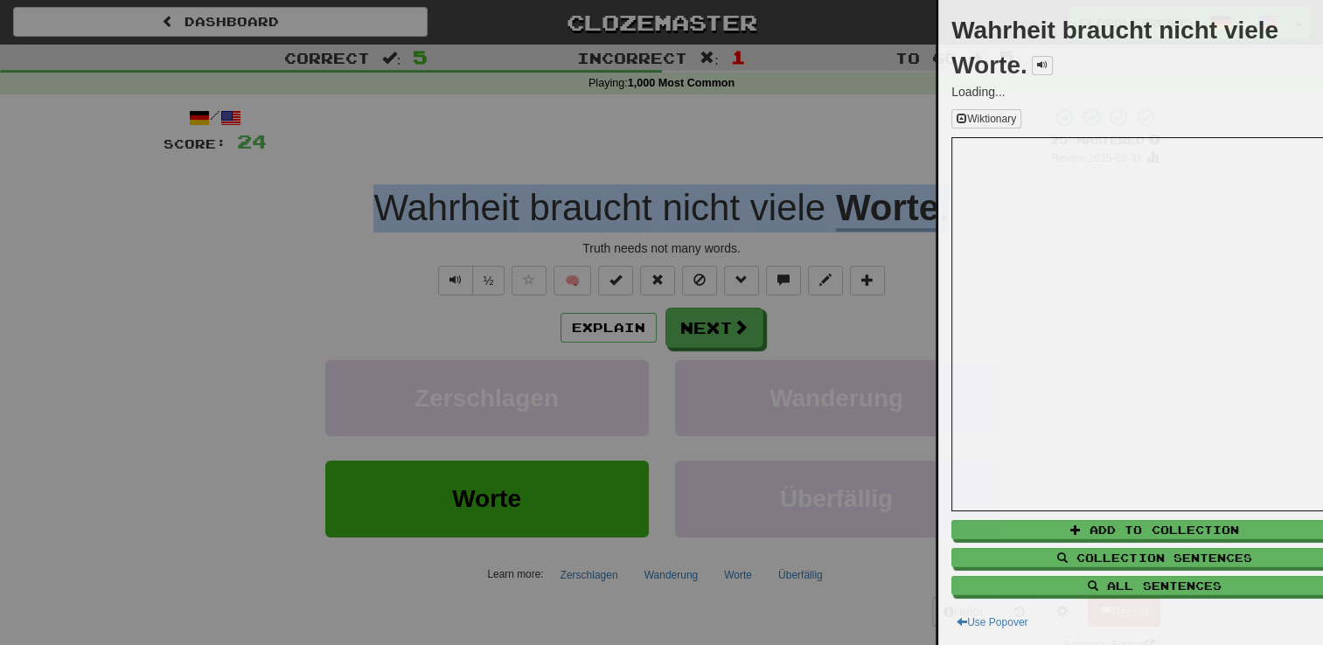
copy div "Wahrheit braucht nicht viele Worte ."
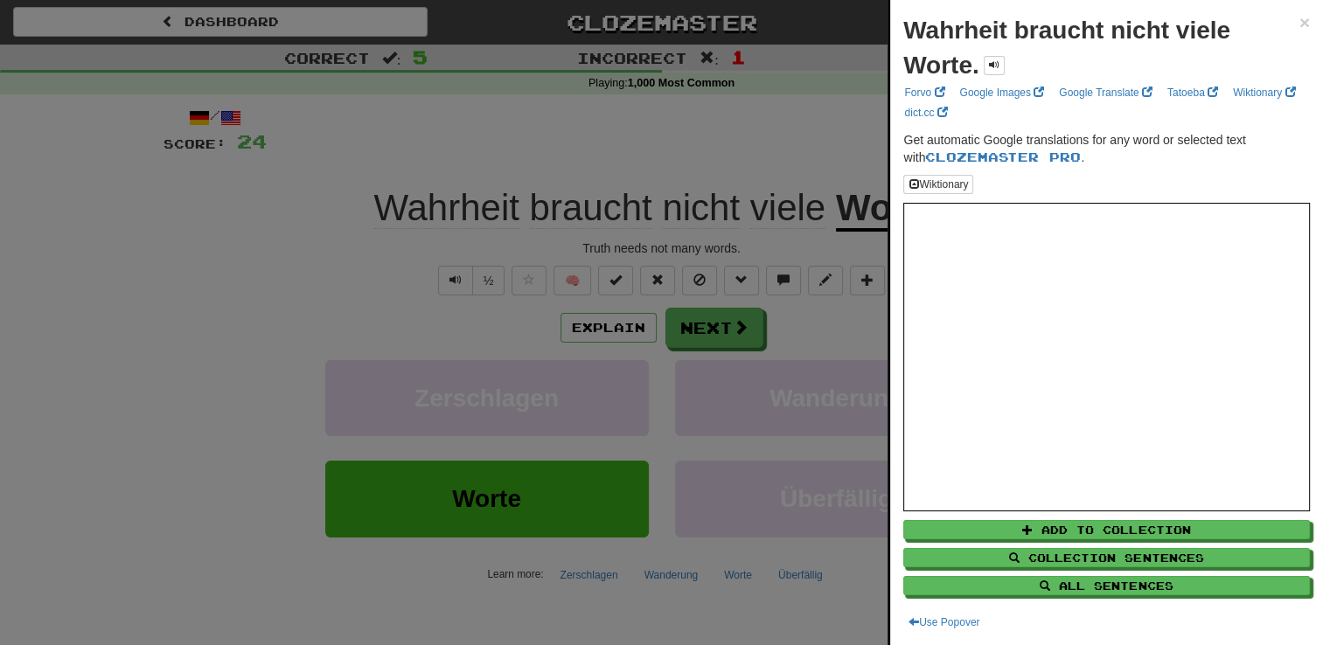
click at [996, 188] on div "Wiktionary" at bounding box center [1106, 184] width 407 height 19
click at [350, 164] on div at bounding box center [661, 322] width 1323 height 645
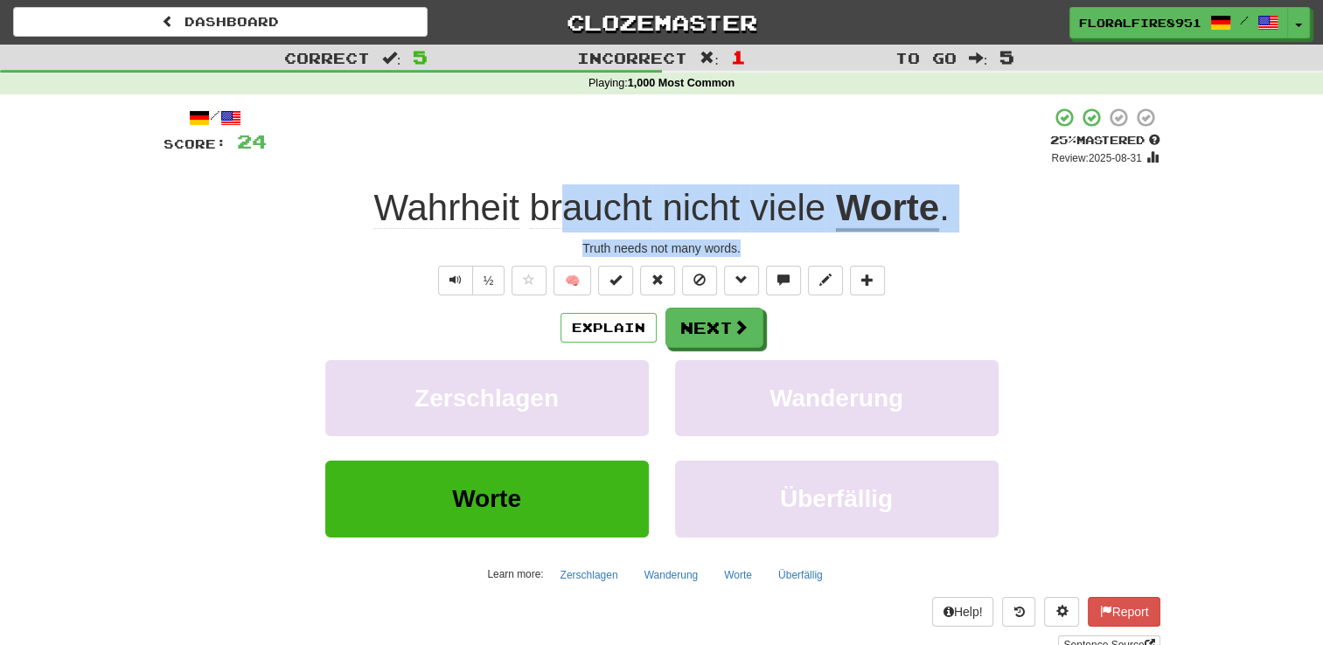
drag, startPoint x: 756, startPoint y: 250, endPoint x: 568, endPoint y: 232, distance: 188.0
click at [568, 232] on div "/ Score: 24 + 8 25 % Mastered Review : [DATE] Wahrheit braucht nicht viele Wort…" at bounding box center [662, 381] width 997 height 548
click at [595, 249] on div "Truth needs not many words." at bounding box center [662, 248] width 997 height 17
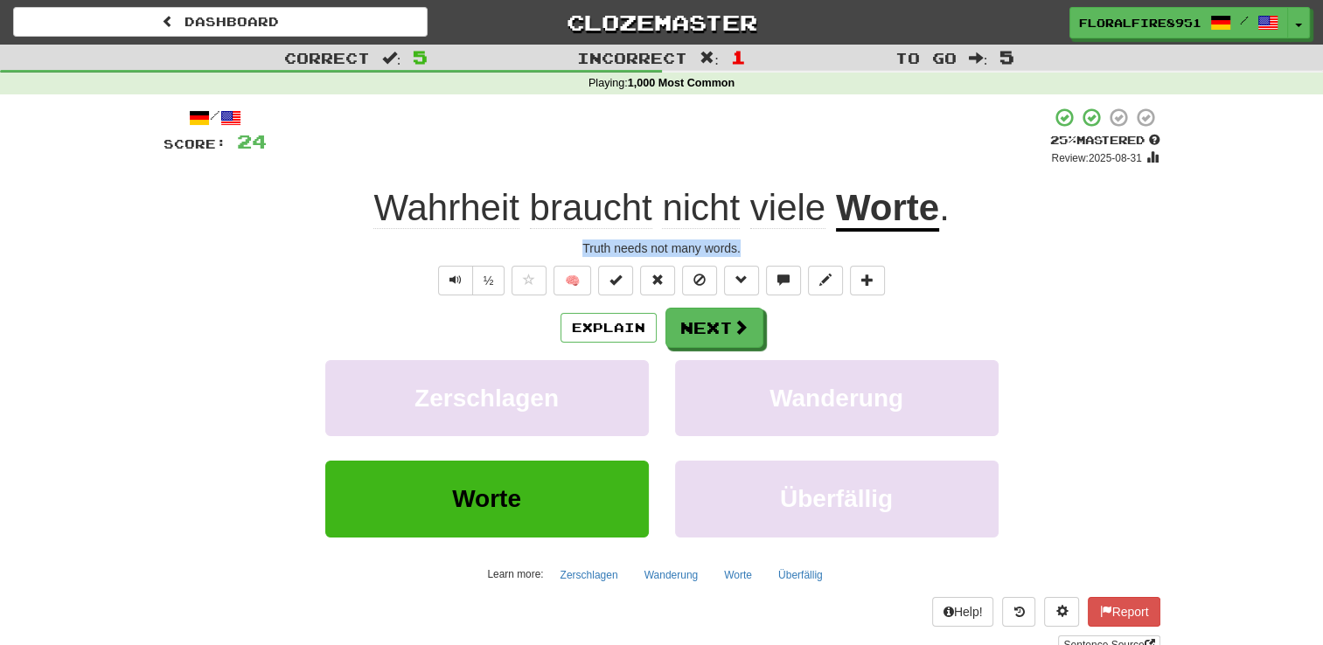
drag, startPoint x: 749, startPoint y: 242, endPoint x: 579, endPoint y: 235, distance: 169.8
click at [579, 235] on div "/ Score: 24 + 8 25 % Mastered Review : [DATE] Wahrheit braucht nicht viele Wort…" at bounding box center [662, 381] width 997 height 548
copy div "Truth needs not many words."
click at [173, 401] on div "Zerschlagen Wanderung" at bounding box center [661, 410] width 1049 height 101
click at [717, 331] on button "Next" at bounding box center [715, 329] width 98 height 40
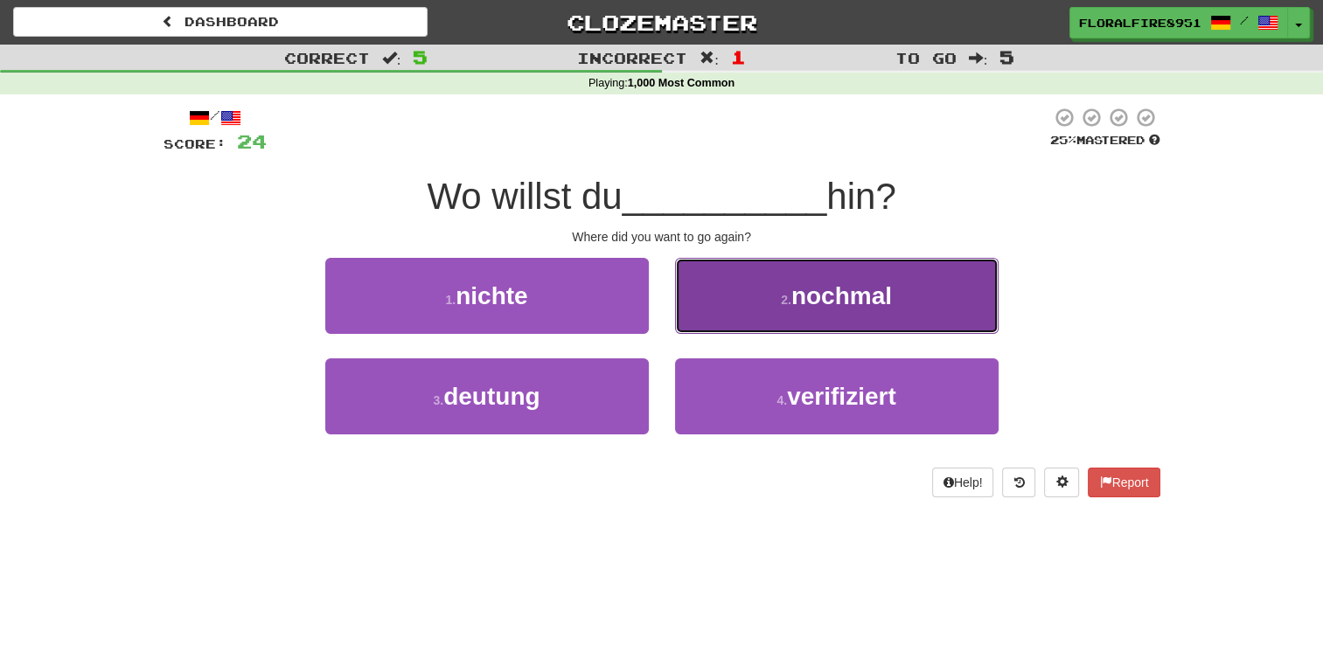
click at [857, 285] on span "nochmal" at bounding box center [841, 295] width 101 height 27
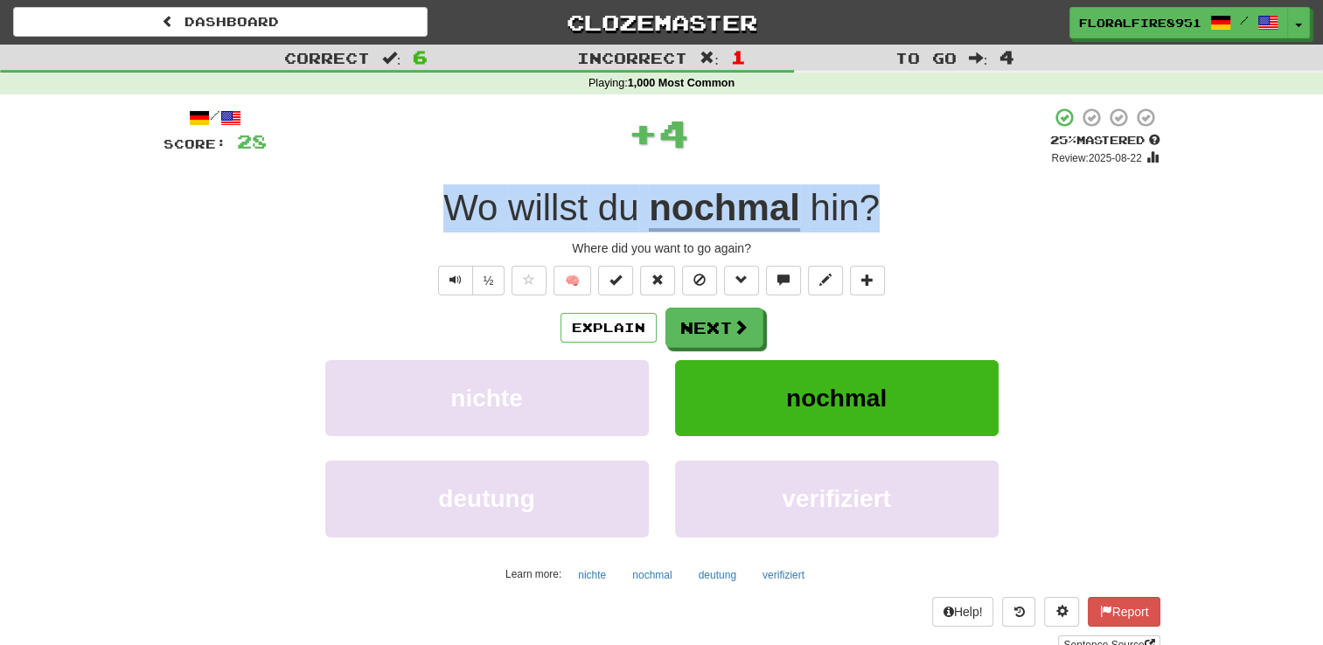
drag, startPoint x: 923, startPoint y: 203, endPoint x: 437, endPoint y: 192, distance: 485.5
click at [437, 192] on div "Wo willst du nochmal hin ?" at bounding box center [662, 209] width 997 height 48
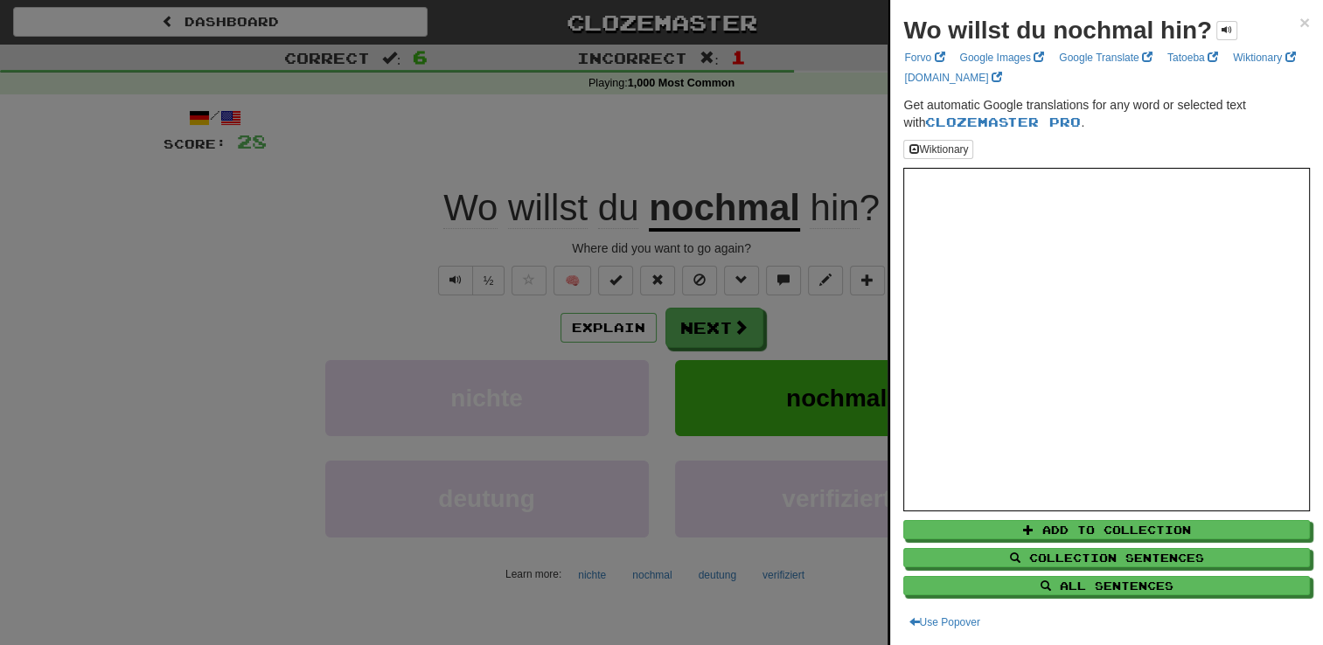
click at [437, 192] on div at bounding box center [661, 322] width 1323 height 645
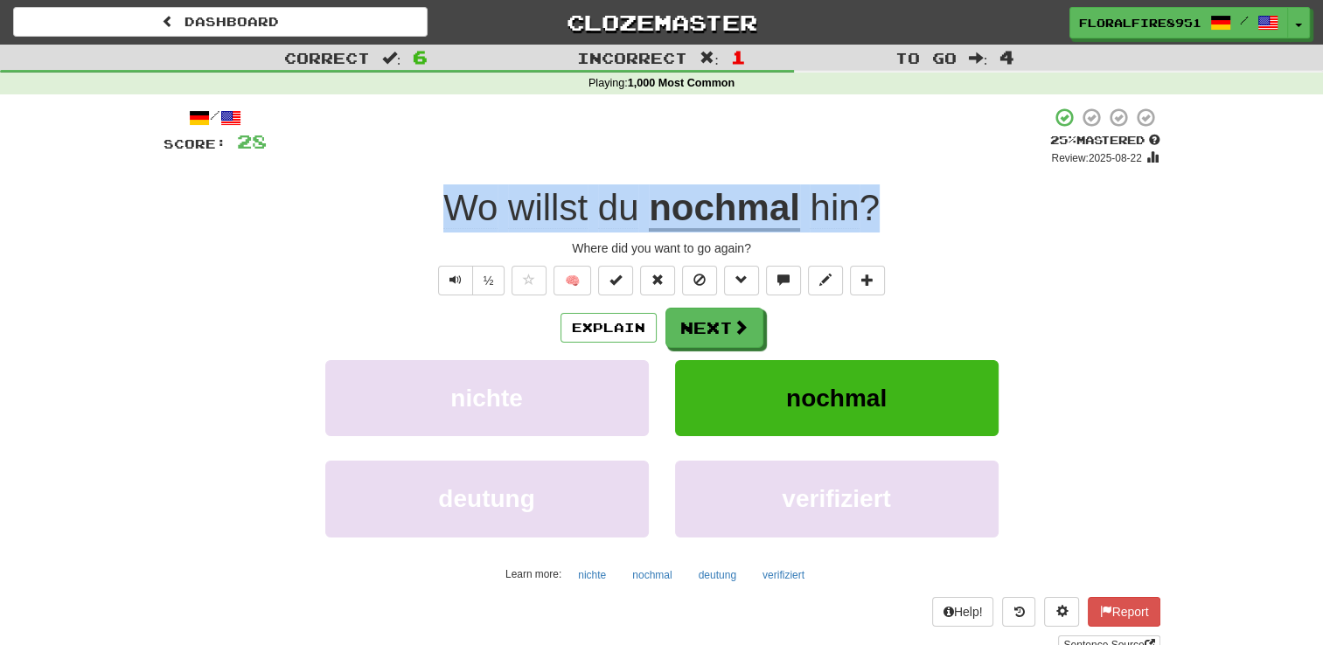
copy div "Wo willst du nochmal hin ?"
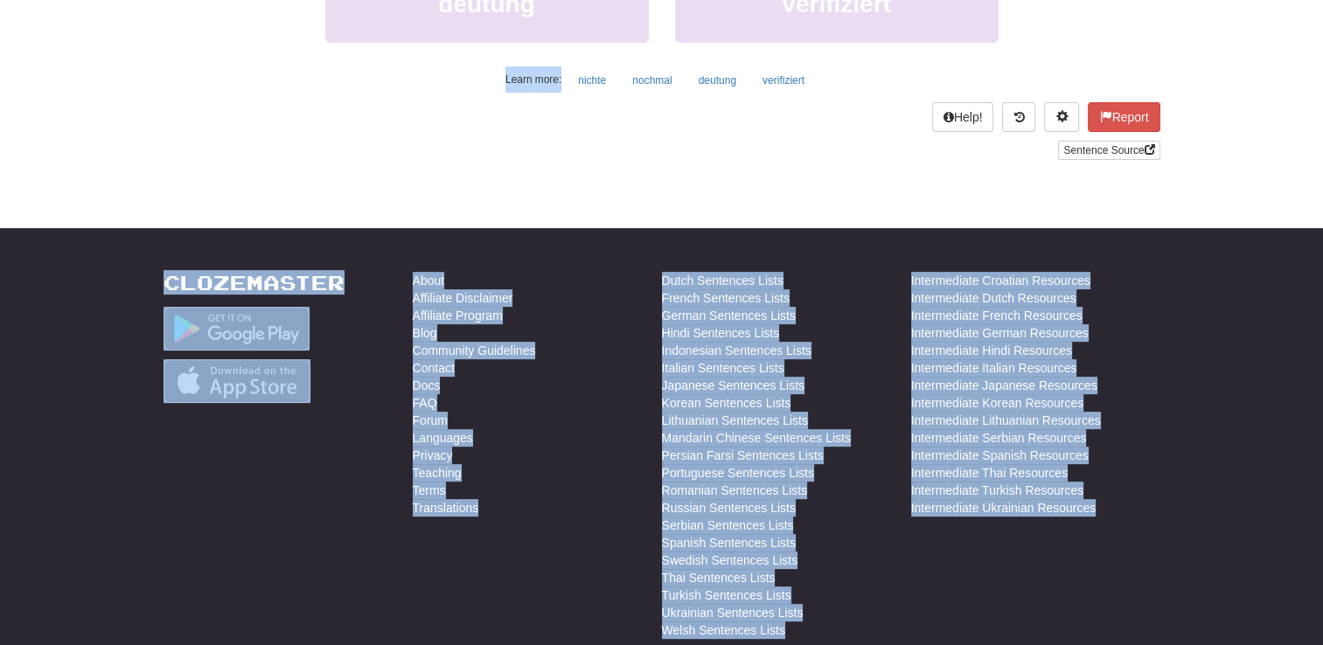
scroll to position [652, 0]
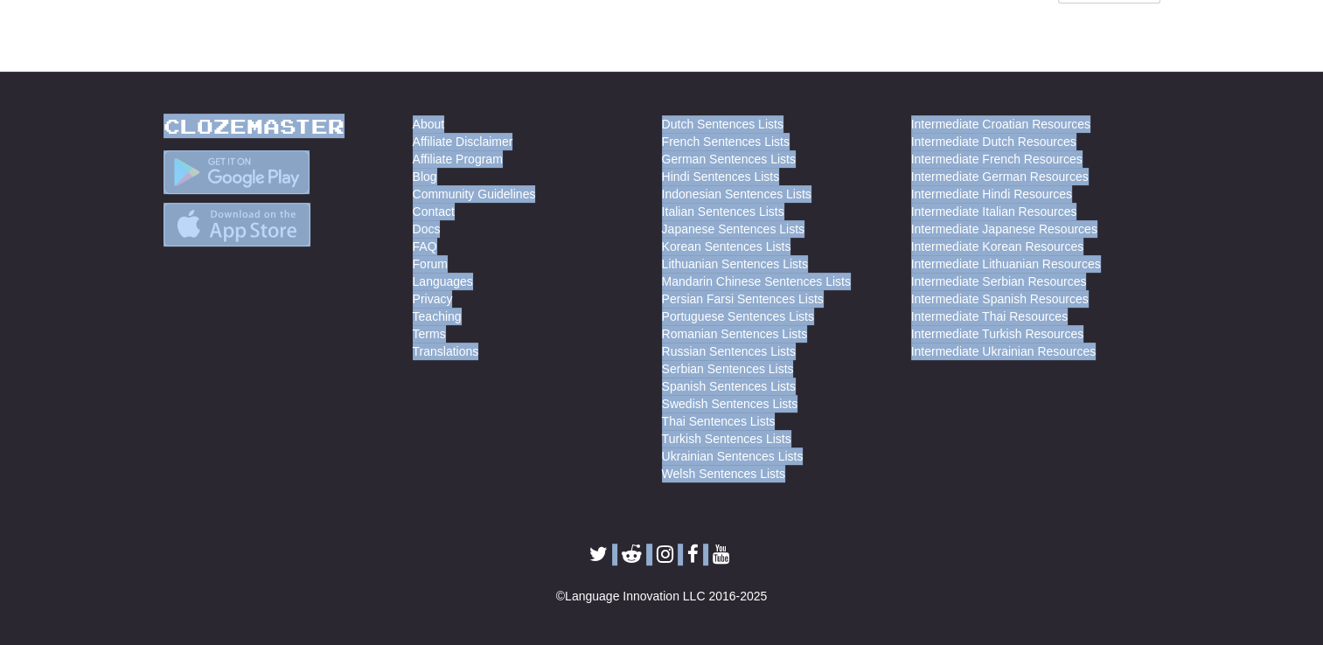
drag, startPoint x: 422, startPoint y: 203, endPoint x: 918, endPoint y: 677, distance: 686.0
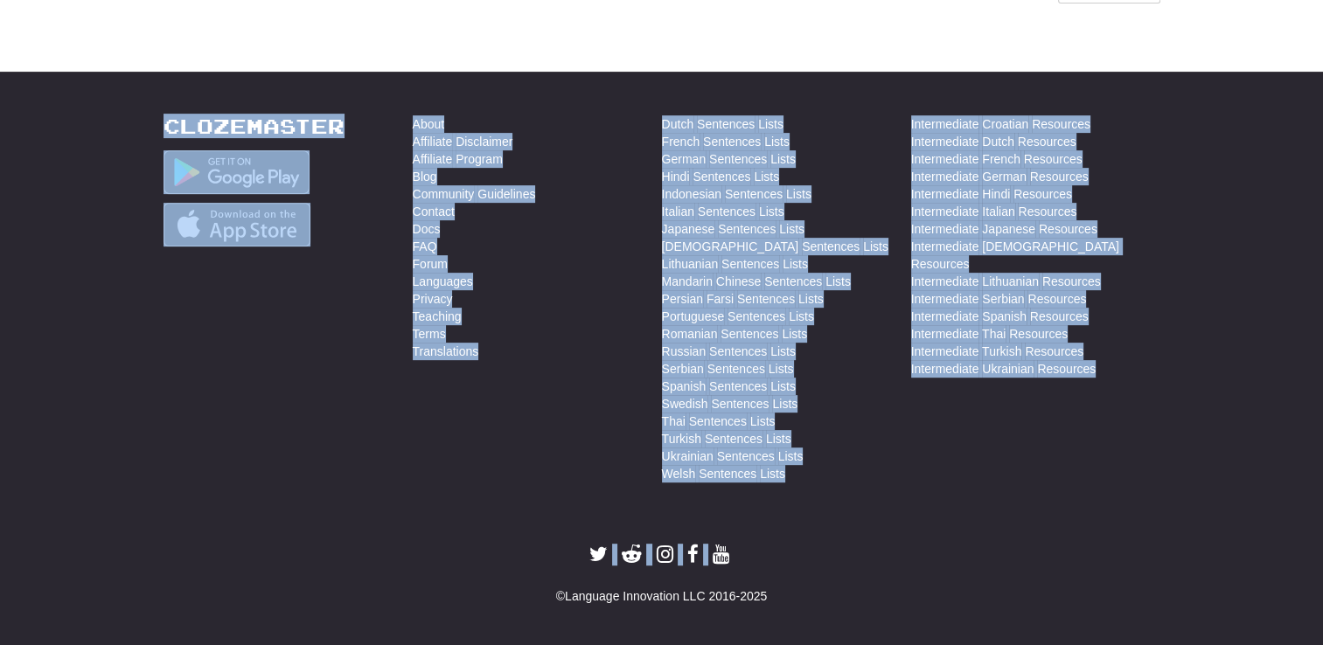
click at [203, 324] on div "Clozemaster" at bounding box center [288, 303] width 249 height 376
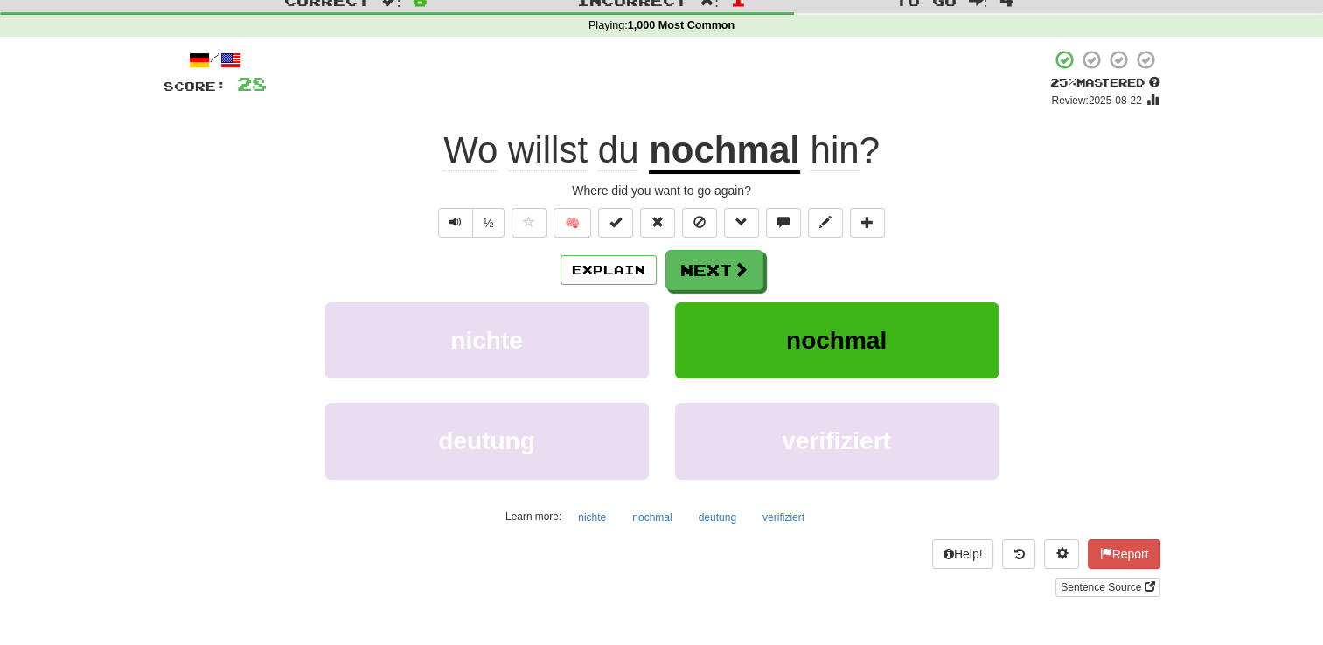
scroll to position [57, 0]
drag, startPoint x: 734, startPoint y: 233, endPoint x: 777, endPoint y: 189, distance: 61.2
click at [777, 189] on div "/ Score : 28 + 4 25 % Mastered Review : [DATE] Wo willst du nochmal hin ? Where…" at bounding box center [662, 324] width 997 height 548
drag, startPoint x: 777, startPoint y: 189, endPoint x: 538, endPoint y: 198, distance: 238.9
click at [538, 198] on div "Where did you want to go again ?" at bounding box center [662, 191] width 997 height 17
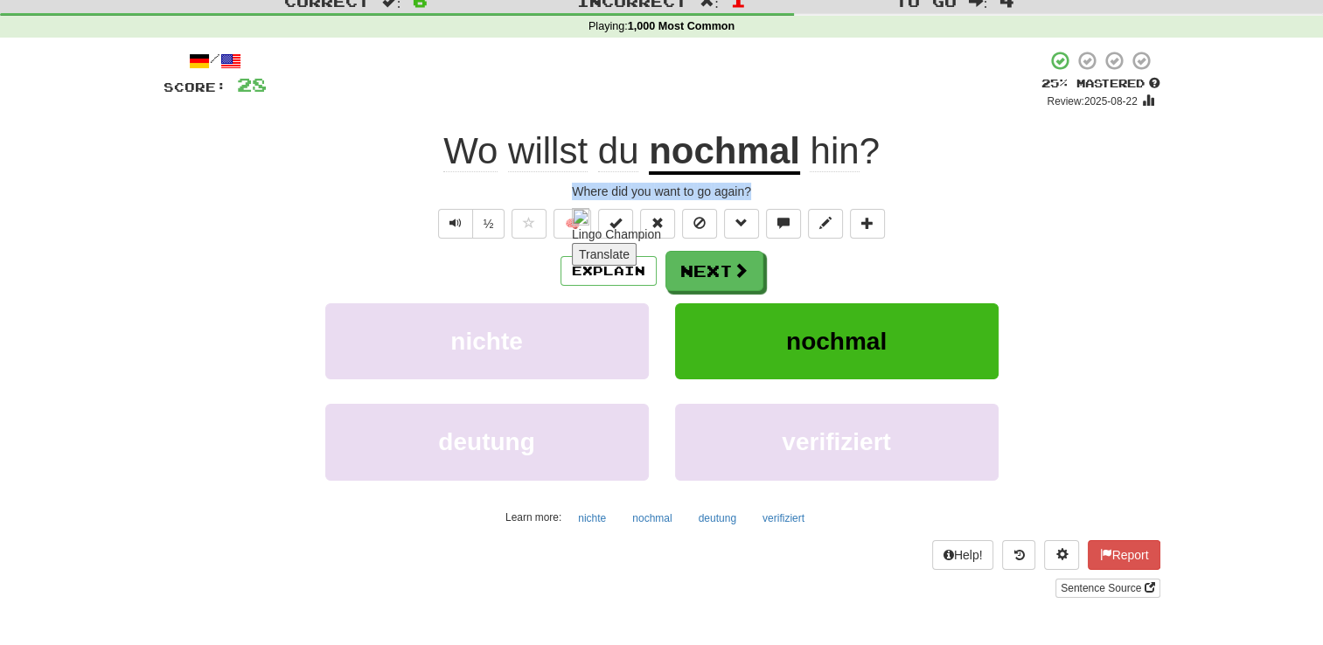
copy div "Where did you want to go again ?"
click at [341, 226] on div "½ 🧠" at bounding box center [662, 224] width 997 height 30
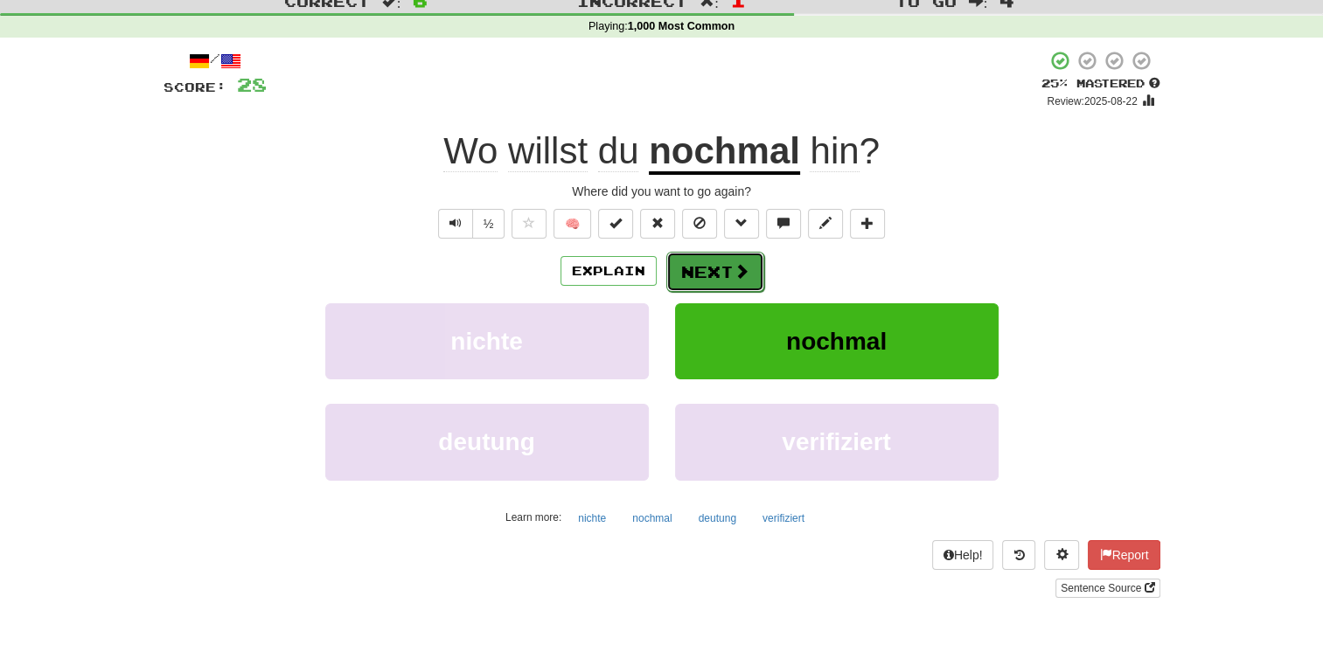
click at [707, 282] on button "Next" at bounding box center [715, 272] width 98 height 40
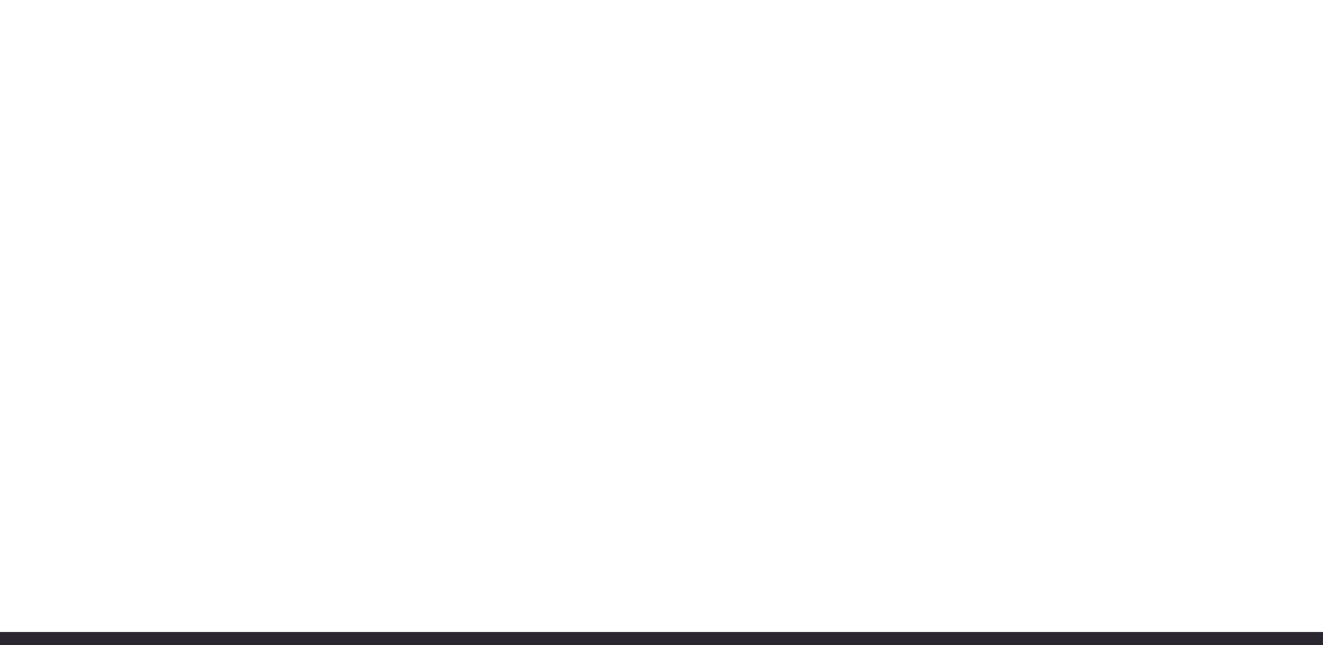
click at [699, 194] on div "Dashboard Clozemaster FloralFire8951 / Toggle Dropdown Dashboard Leaderboard Ac…" at bounding box center [661, 265] width 1323 height 645
